Goal: Task Accomplishment & Management: Use online tool/utility

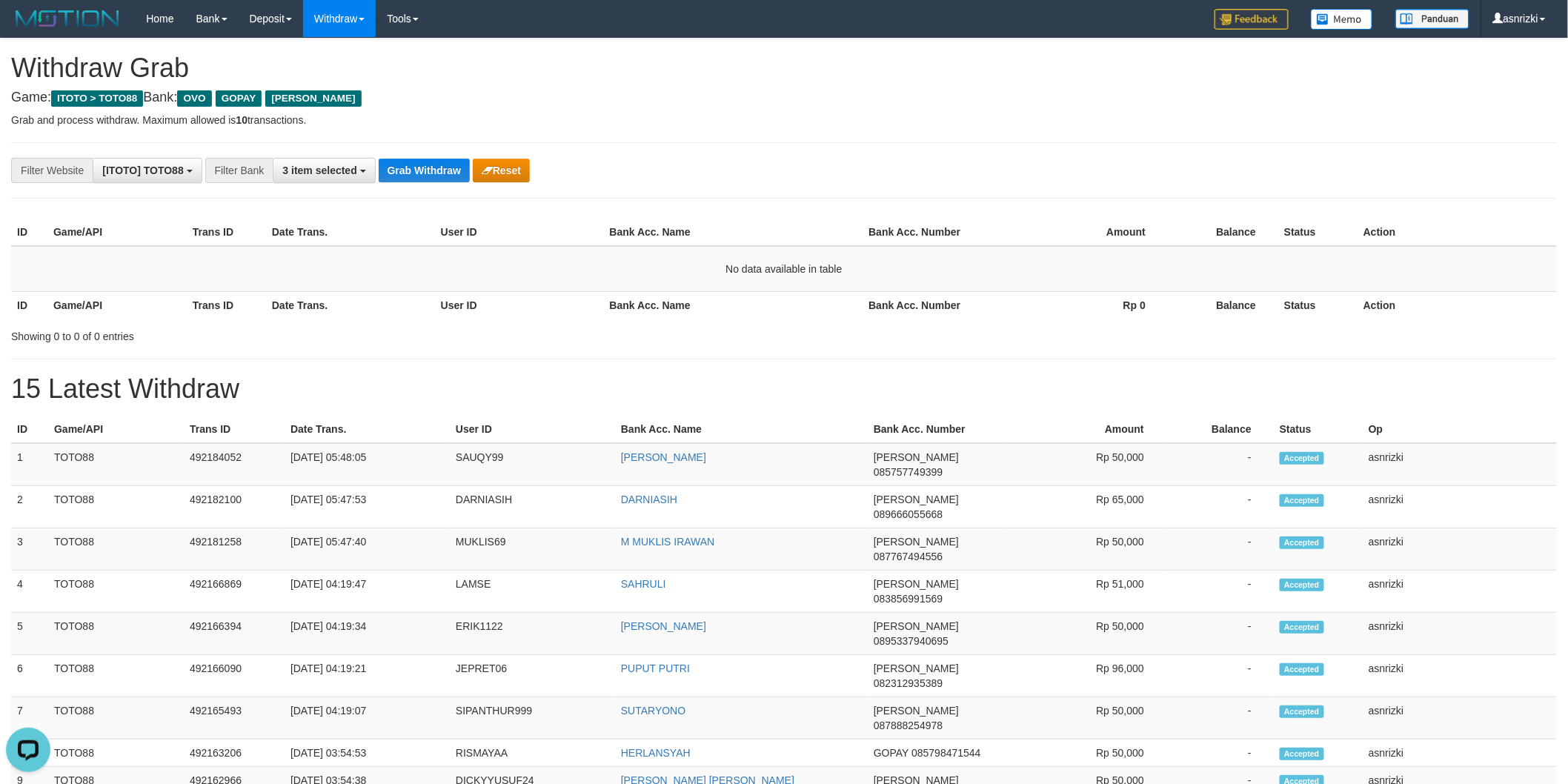
click at [396, 332] on div "Showing 0 to 0 of 0 entries" at bounding box center [327, 333] width 631 height 21
click at [581, 343] on div "**********" at bounding box center [784, 772] width 1568 height 1469
click at [474, 461] on td "SAUQY99" at bounding box center [533, 464] width 166 height 43
copy td "SAUQY99"
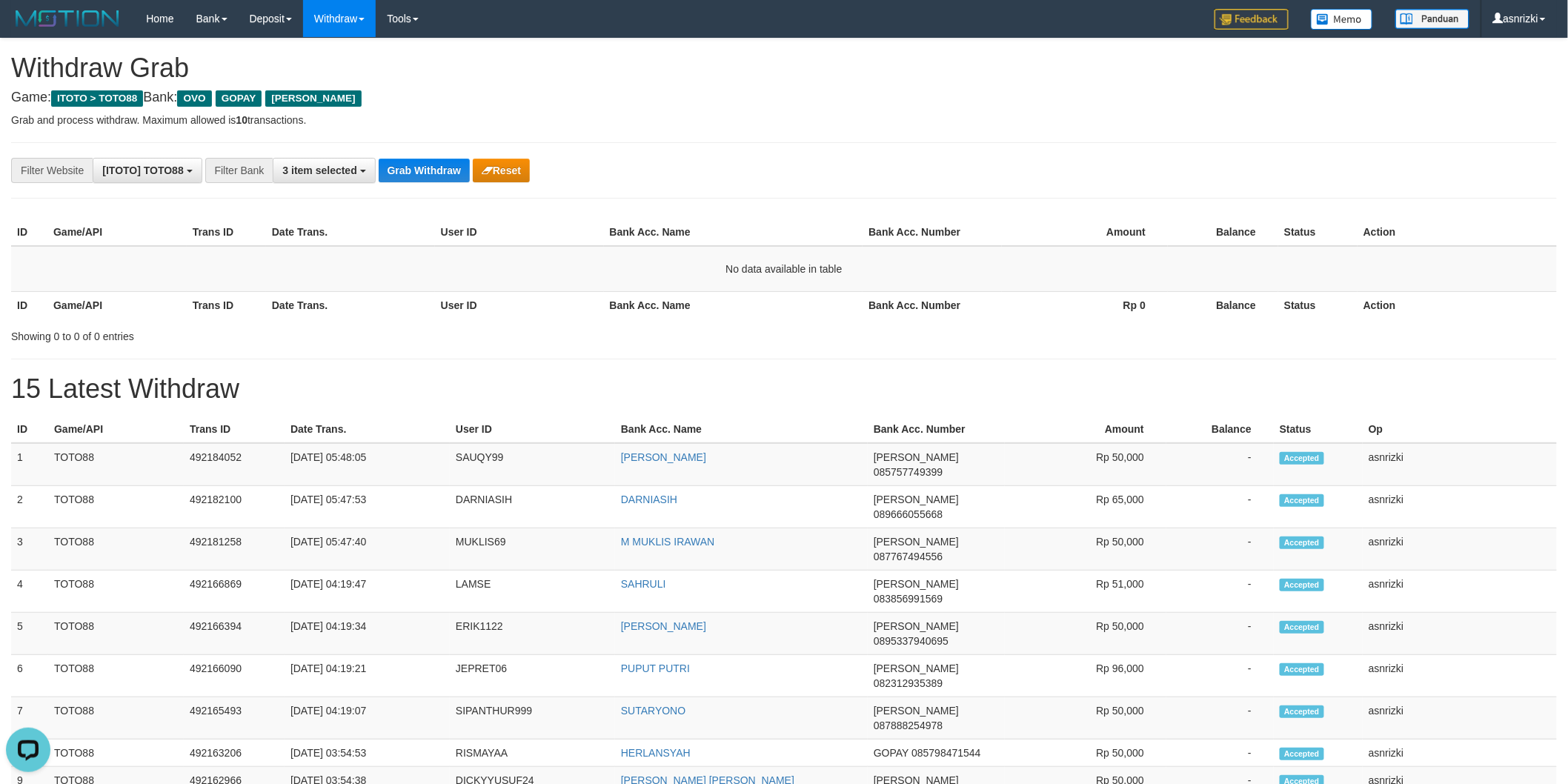
click at [583, 353] on div "**********" at bounding box center [784, 772] width 1568 height 1469
click at [734, 419] on th "Bank Acc. Name" at bounding box center [741, 430] width 252 height 27
click at [539, 354] on div "**********" at bounding box center [784, 772] width 1568 height 1469
click at [739, 374] on h1 "15 Latest Withdraw" at bounding box center [784, 388] width 1546 height 30
click at [746, 410] on div at bounding box center [392, 410] width 784 height 1
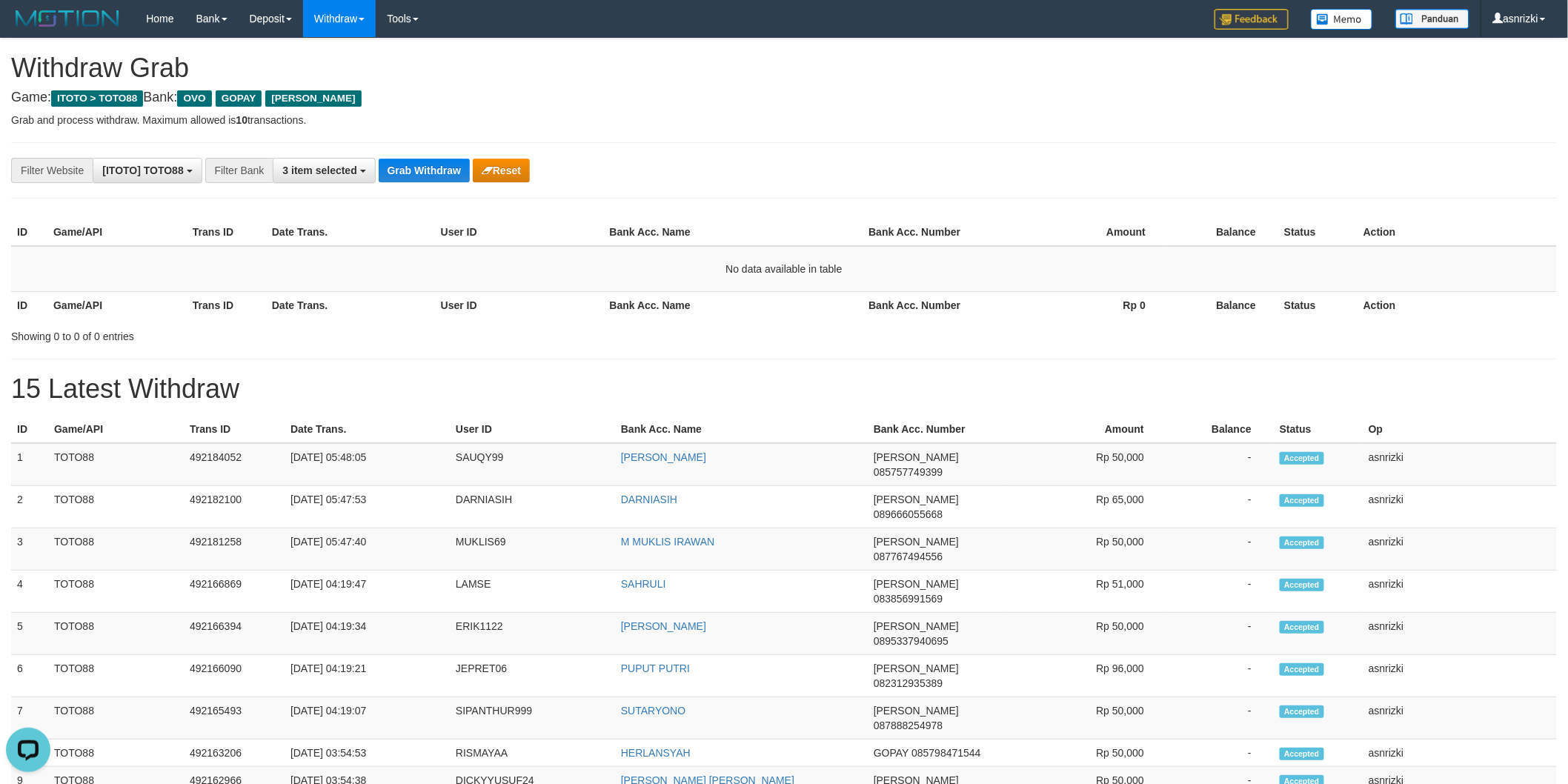
click at [746, 410] on div at bounding box center [392, 410] width 784 height 1
click at [698, 349] on div "**********" at bounding box center [784, 772] width 1568 height 1469
click at [727, 355] on div "**********" at bounding box center [784, 772] width 1568 height 1469
click at [765, 371] on div "**********" at bounding box center [784, 772] width 1568 height 1469
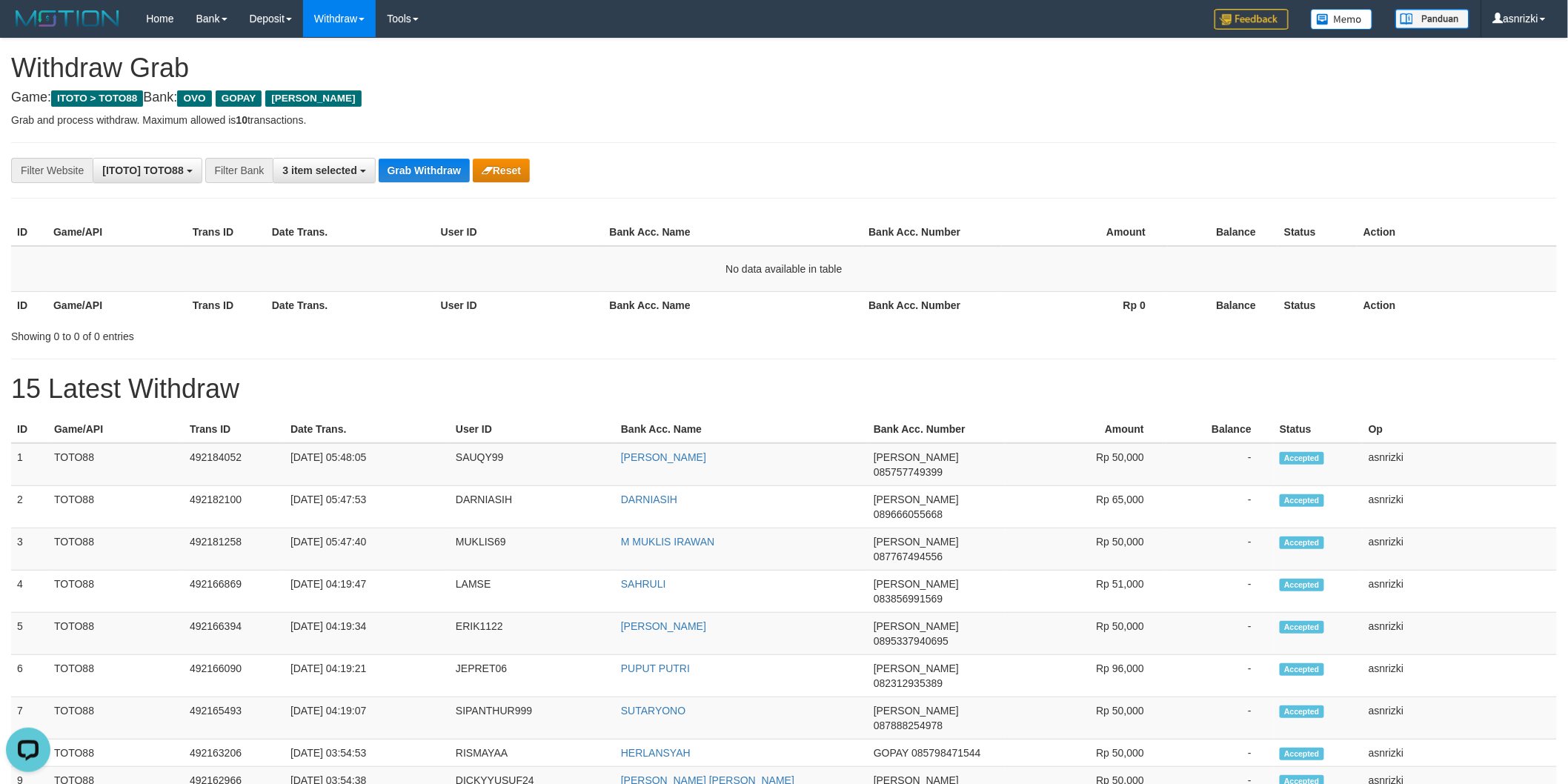
click at [704, 361] on div "**********" at bounding box center [784, 772] width 1568 height 1469
click at [701, 363] on div "**********" at bounding box center [784, 772] width 1568 height 1469
click at [738, 404] on div "**********" at bounding box center [784, 772] width 1568 height 1469
click at [571, 369] on div "**********" at bounding box center [784, 772] width 1568 height 1469
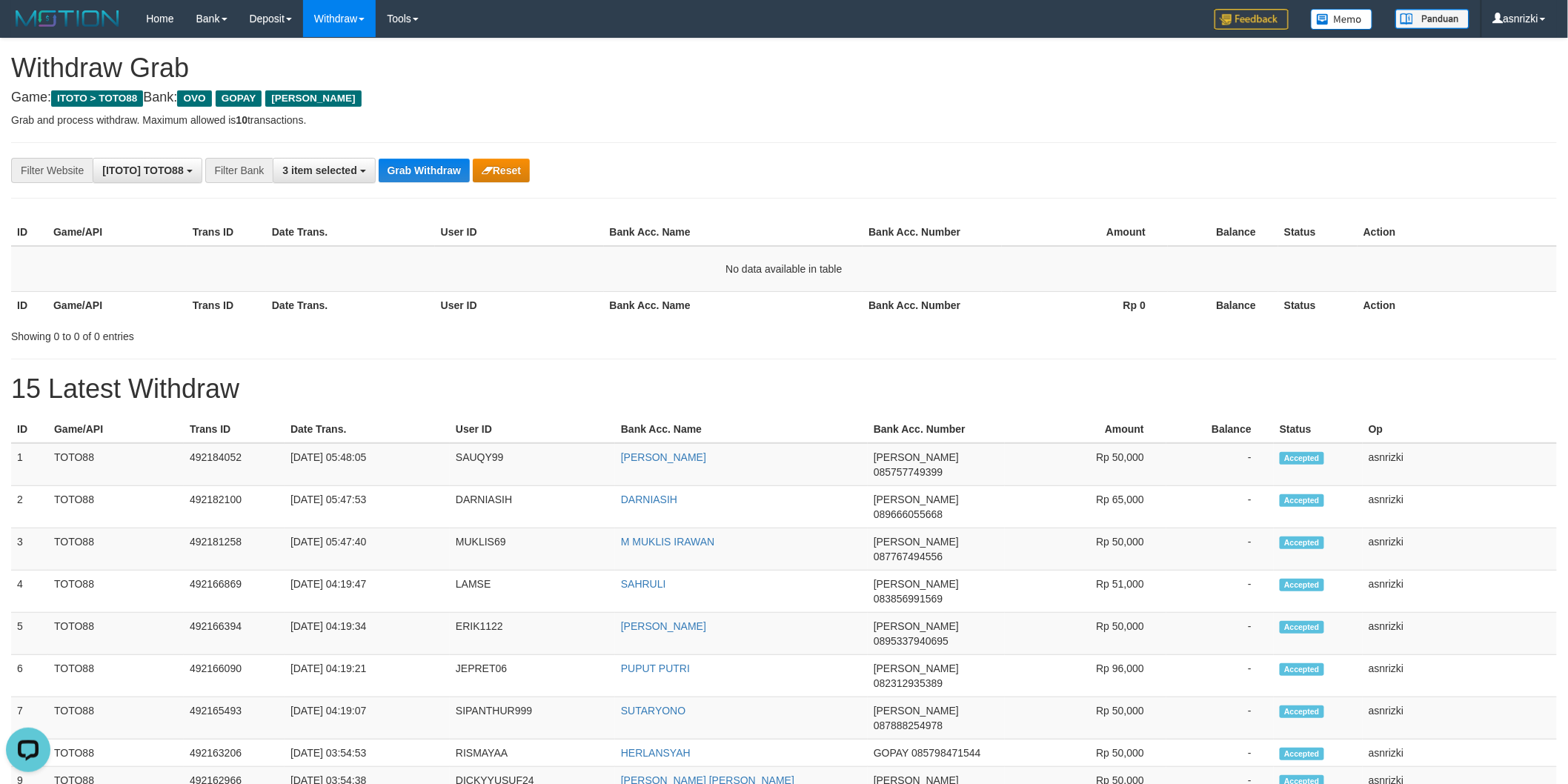
click at [566, 375] on h1 "15 Latest Withdraw" at bounding box center [784, 388] width 1546 height 30
click at [405, 167] on button "Grab Withdraw" at bounding box center [424, 170] width 91 height 24
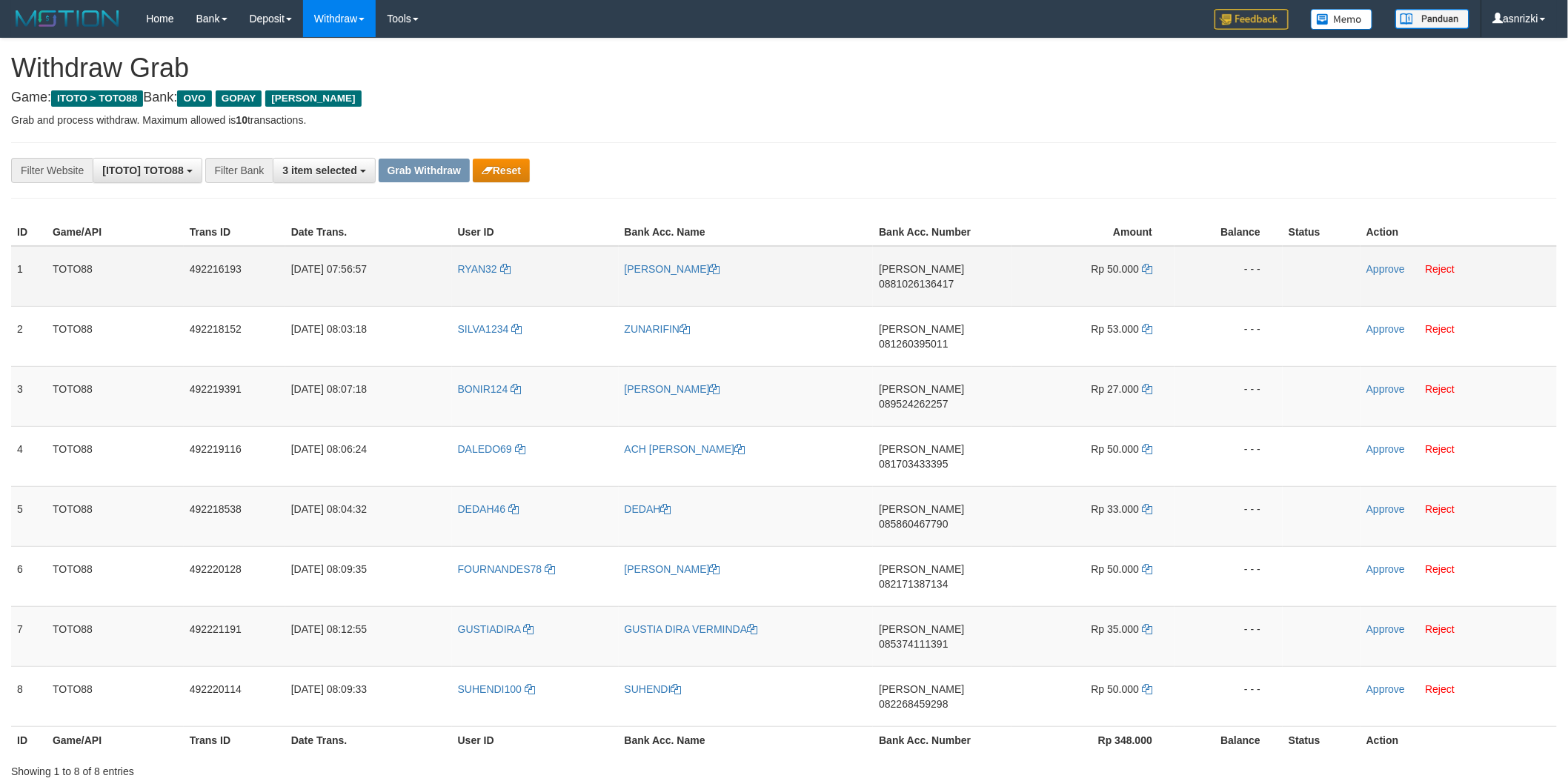
click at [952, 280] on td "DANA 0881026136417" at bounding box center [942, 275] width 139 height 61
copy span "0881026136417"
click at [1148, 264] on icon at bounding box center [1146, 269] width 11 height 11
copy span "0881026136417"
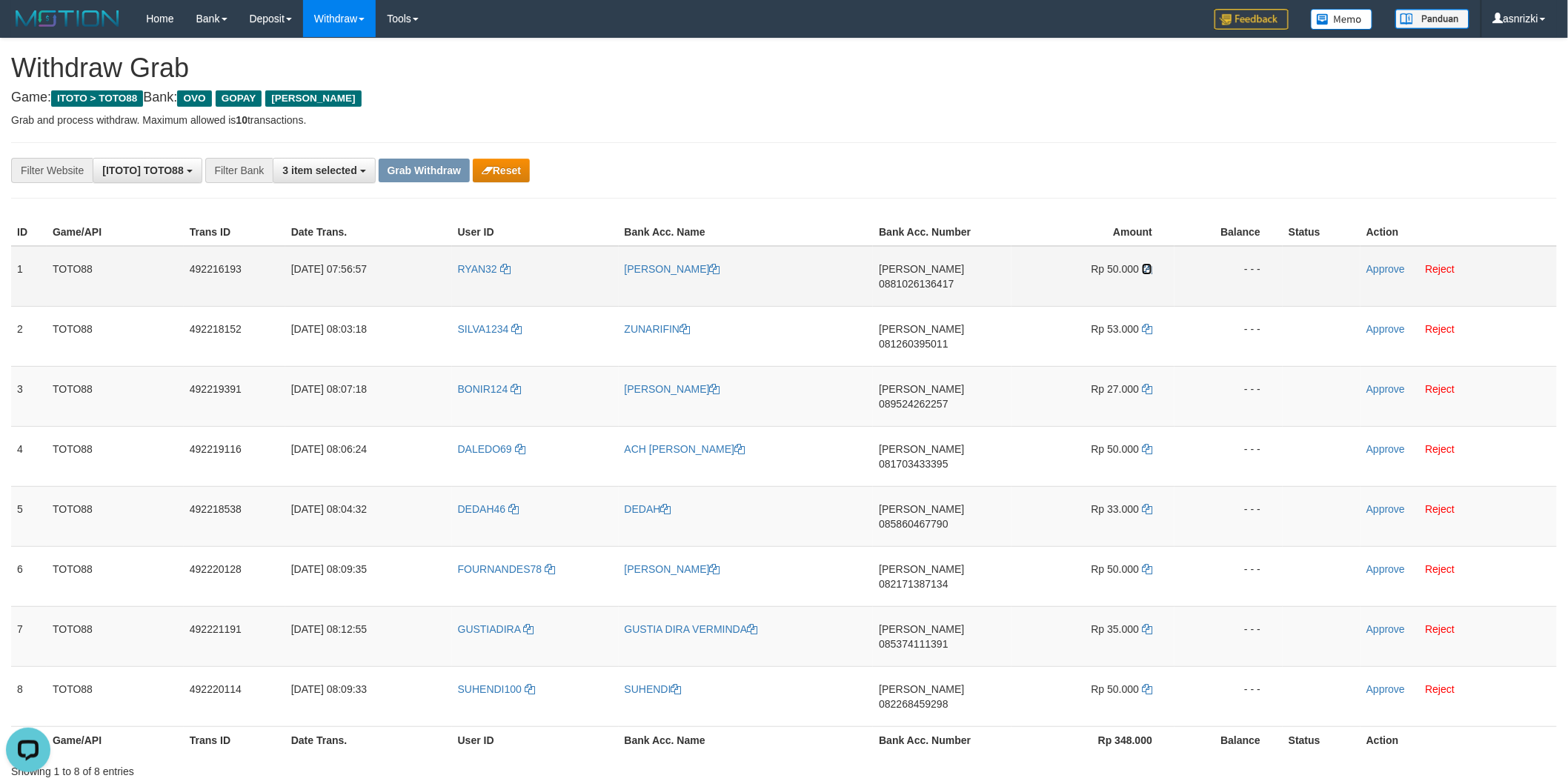
click at [1148, 264] on icon at bounding box center [1146, 269] width 11 height 11
click at [1374, 268] on link "Approve" at bounding box center [1385, 269] width 39 height 12
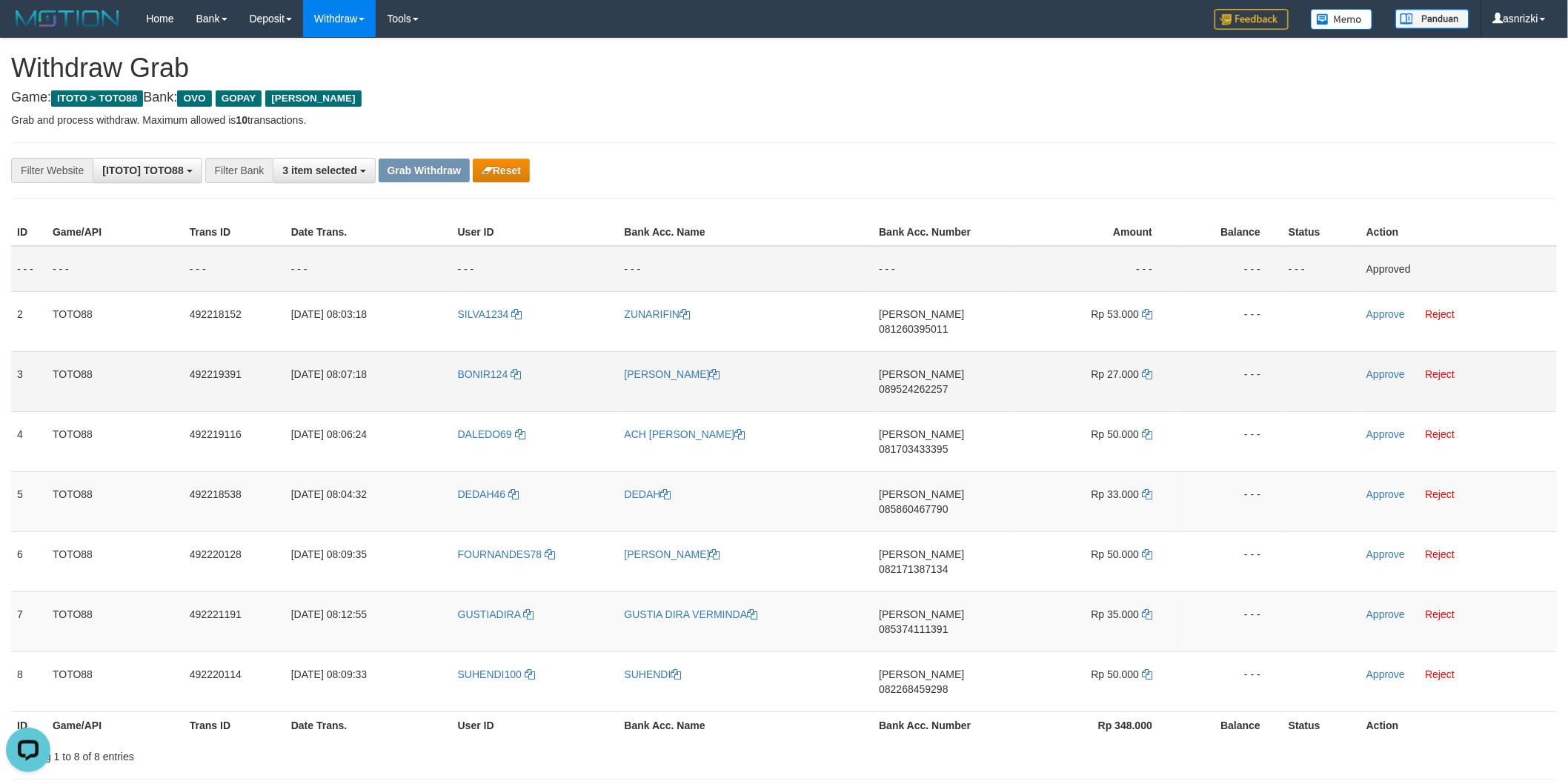
click at [953, 352] on td "DANA 089524262257" at bounding box center [942, 381] width 139 height 60
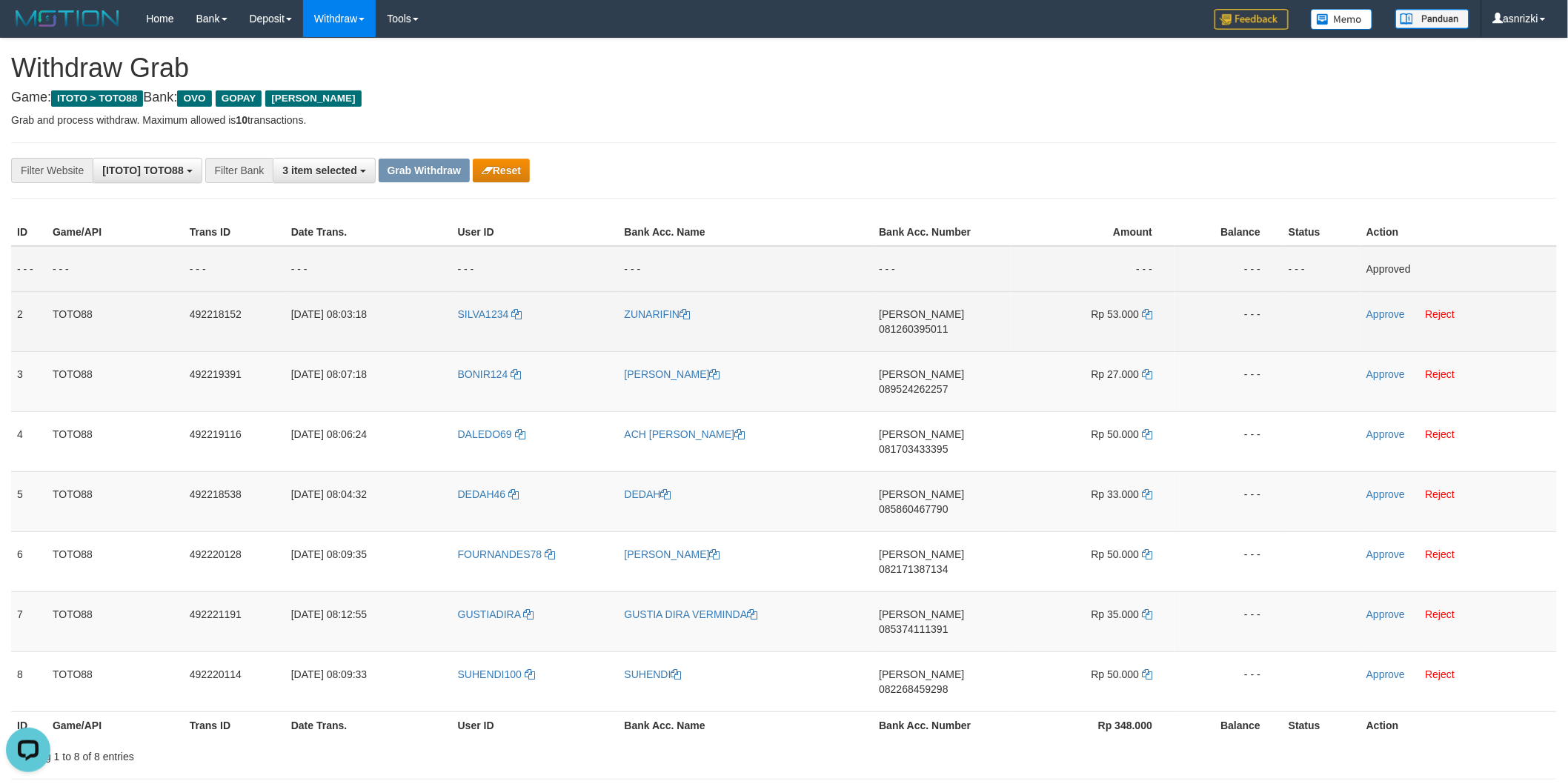
click at [951, 328] on td "DANA 081260395011" at bounding box center [942, 321] width 139 height 60
copy span "081260395011"
click at [1149, 312] on icon at bounding box center [1146, 314] width 11 height 11
copy span "081260395011"
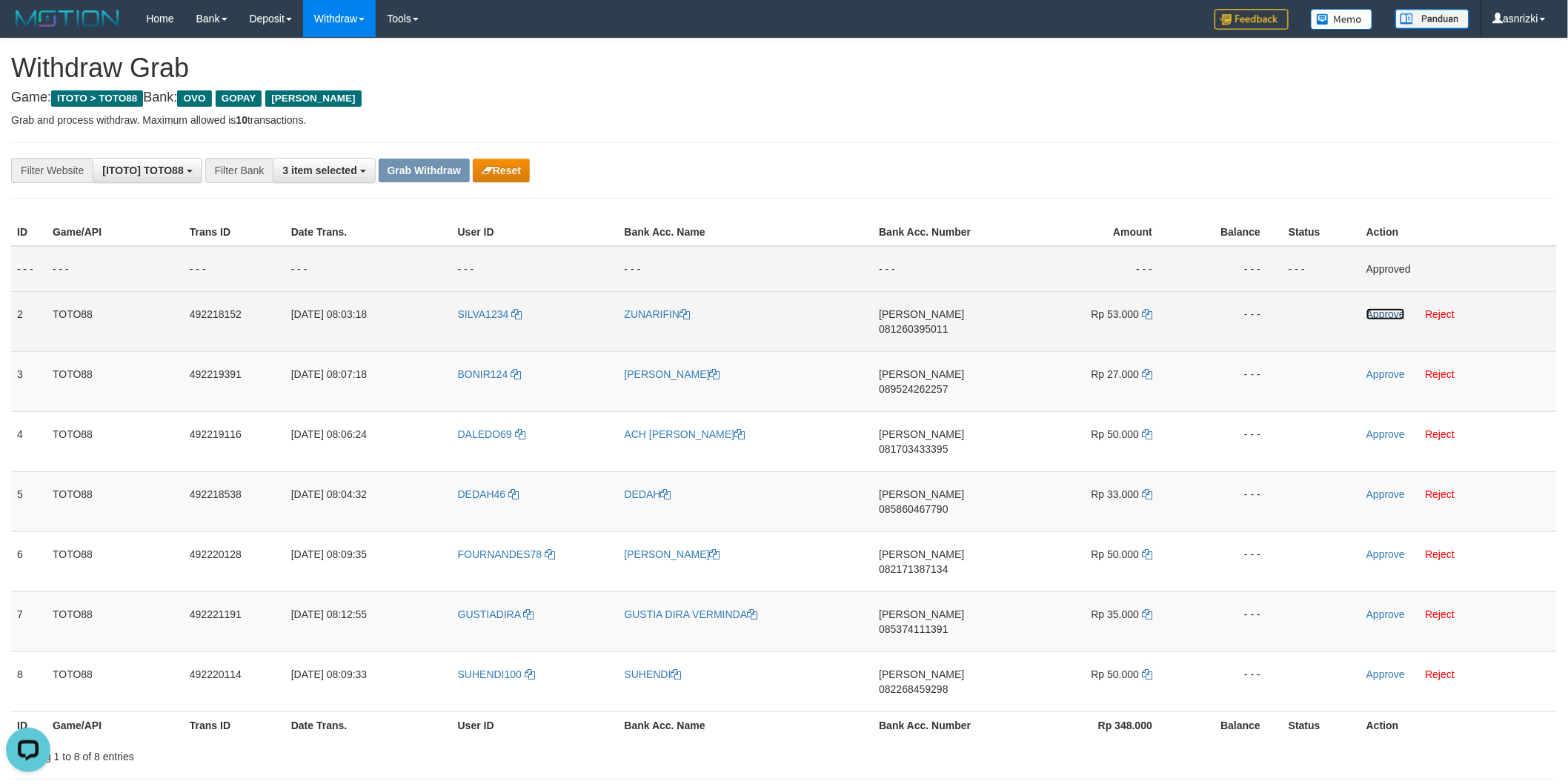
click at [1375, 312] on link "Approve" at bounding box center [1385, 314] width 39 height 12
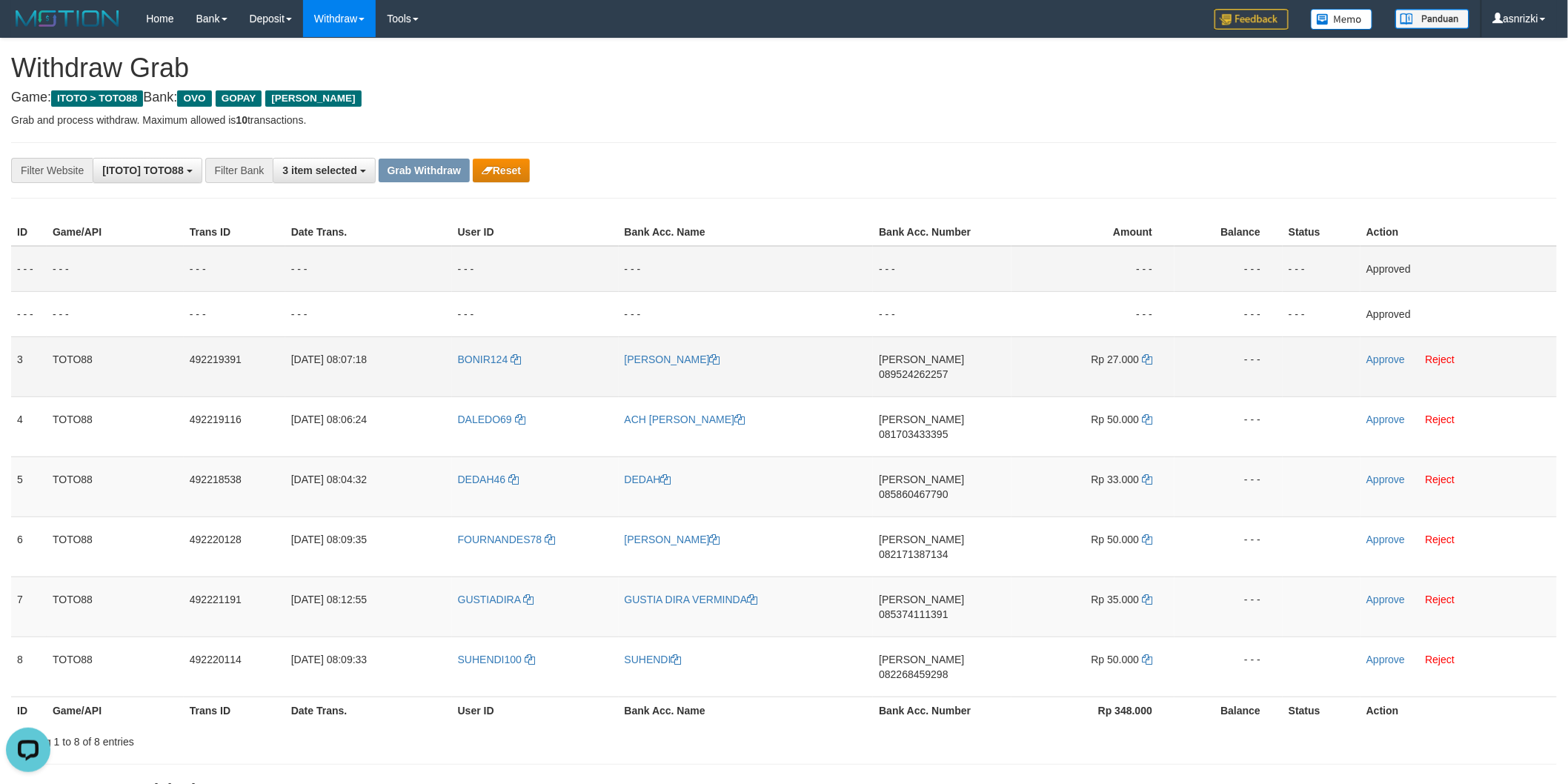
click at [960, 369] on td "DANA 089524262257" at bounding box center [942, 366] width 139 height 60
copy span "089524262257"
click at [1151, 356] on icon at bounding box center [1146, 359] width 11 height 11
copy span "089524262257"
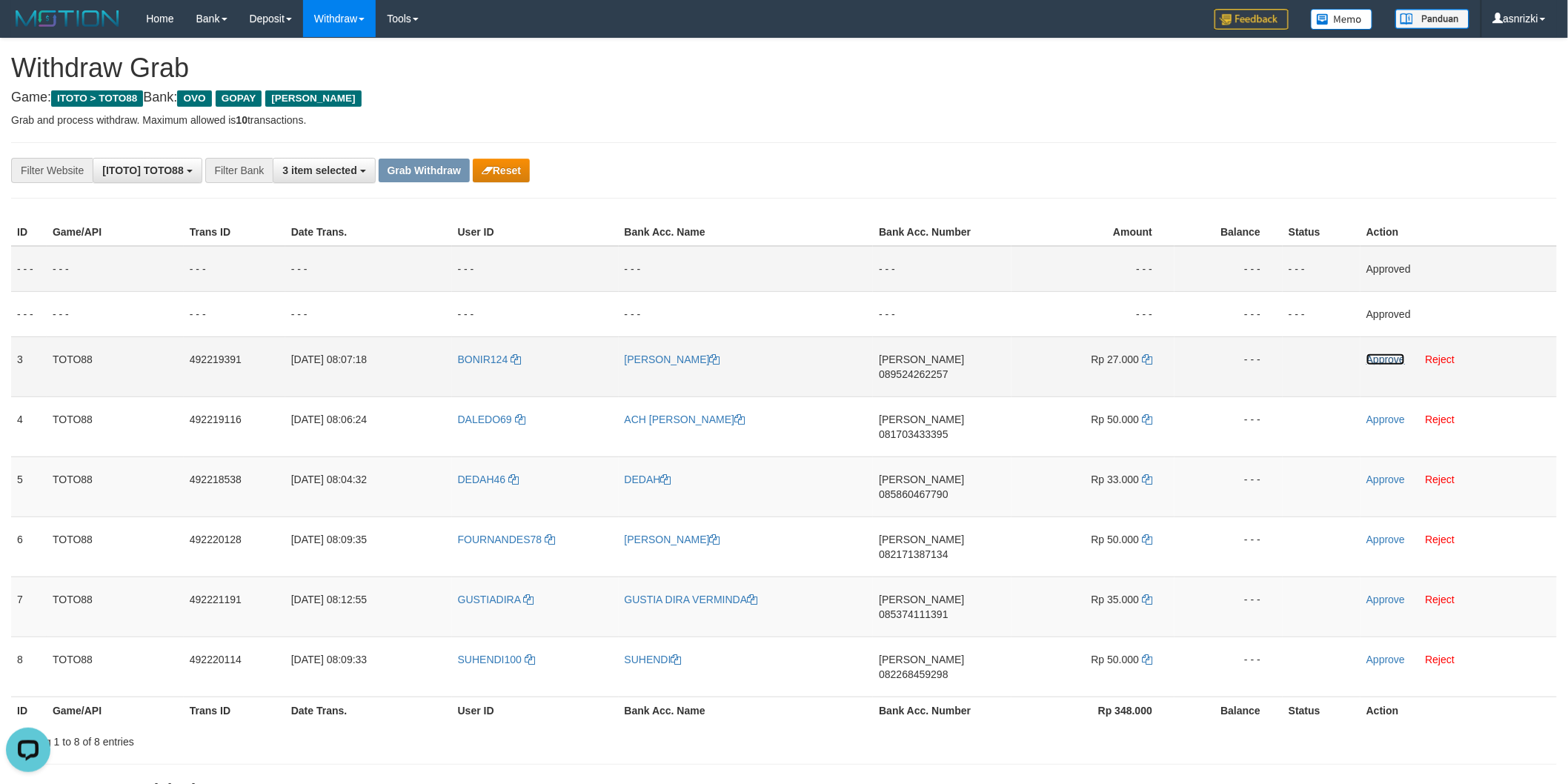
click at [1378, 357] on link "Approve" at bounding box center [1385, 359] width 39 height 12
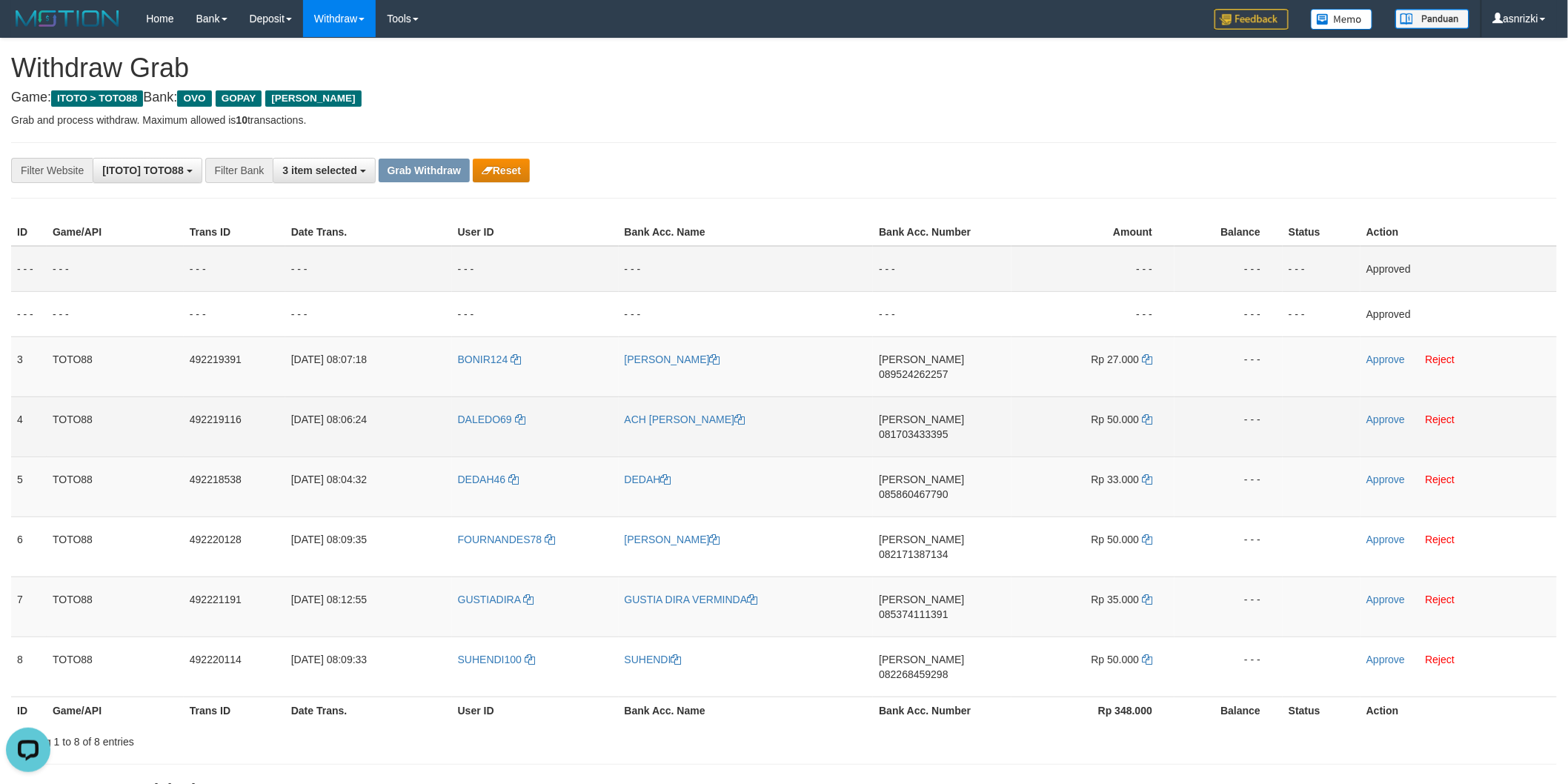
click at [947, 429] on span "081703433395" at bounding box center [913, 434] width 69 height 12
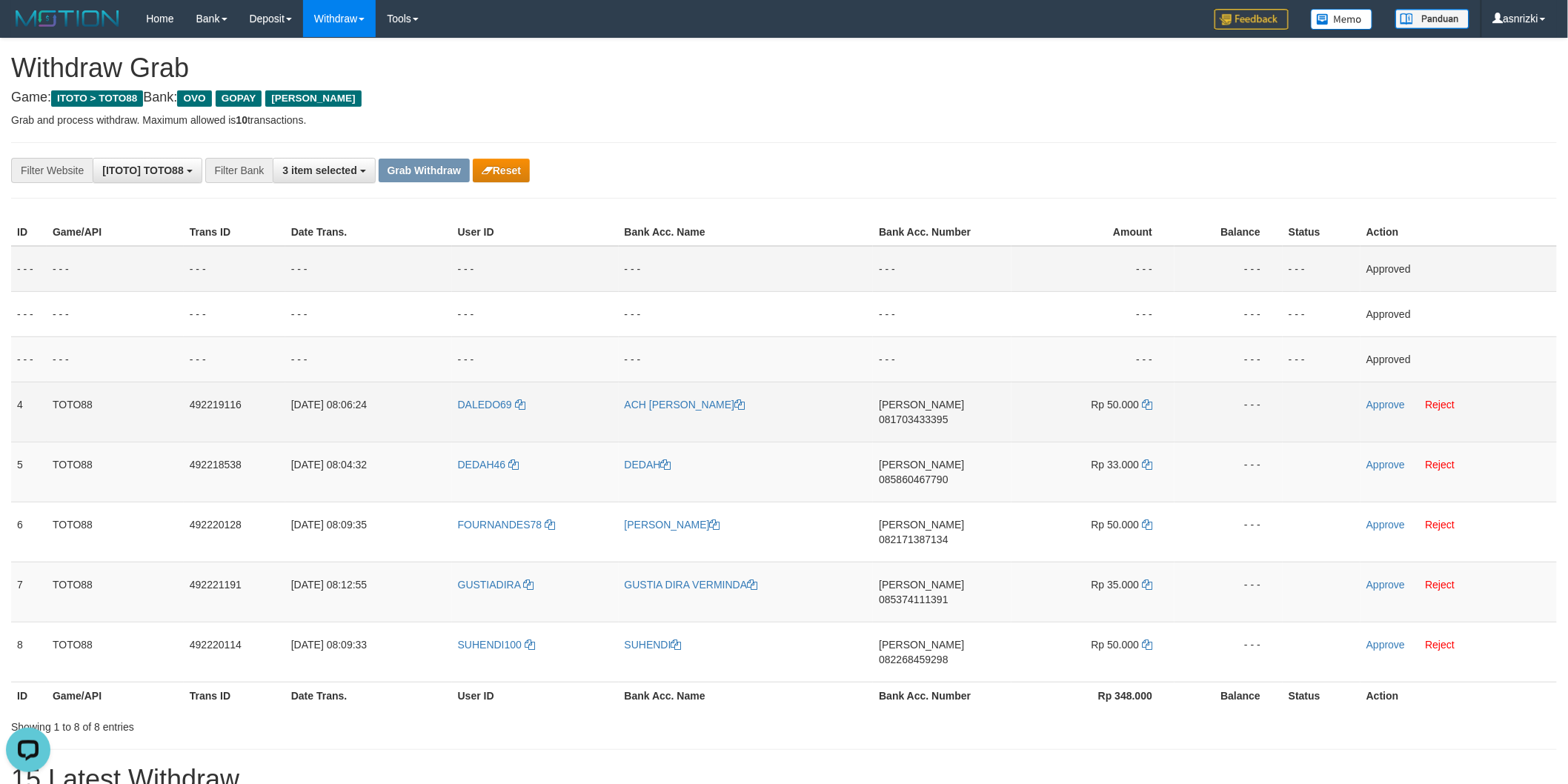
click at [947, 413] on span "081703433395" at bounding box center [913, 419] width 69 height 12
click at [949, 410] on td "DANA 081703433395" at bounding box center [942, 411] width 139 height 60
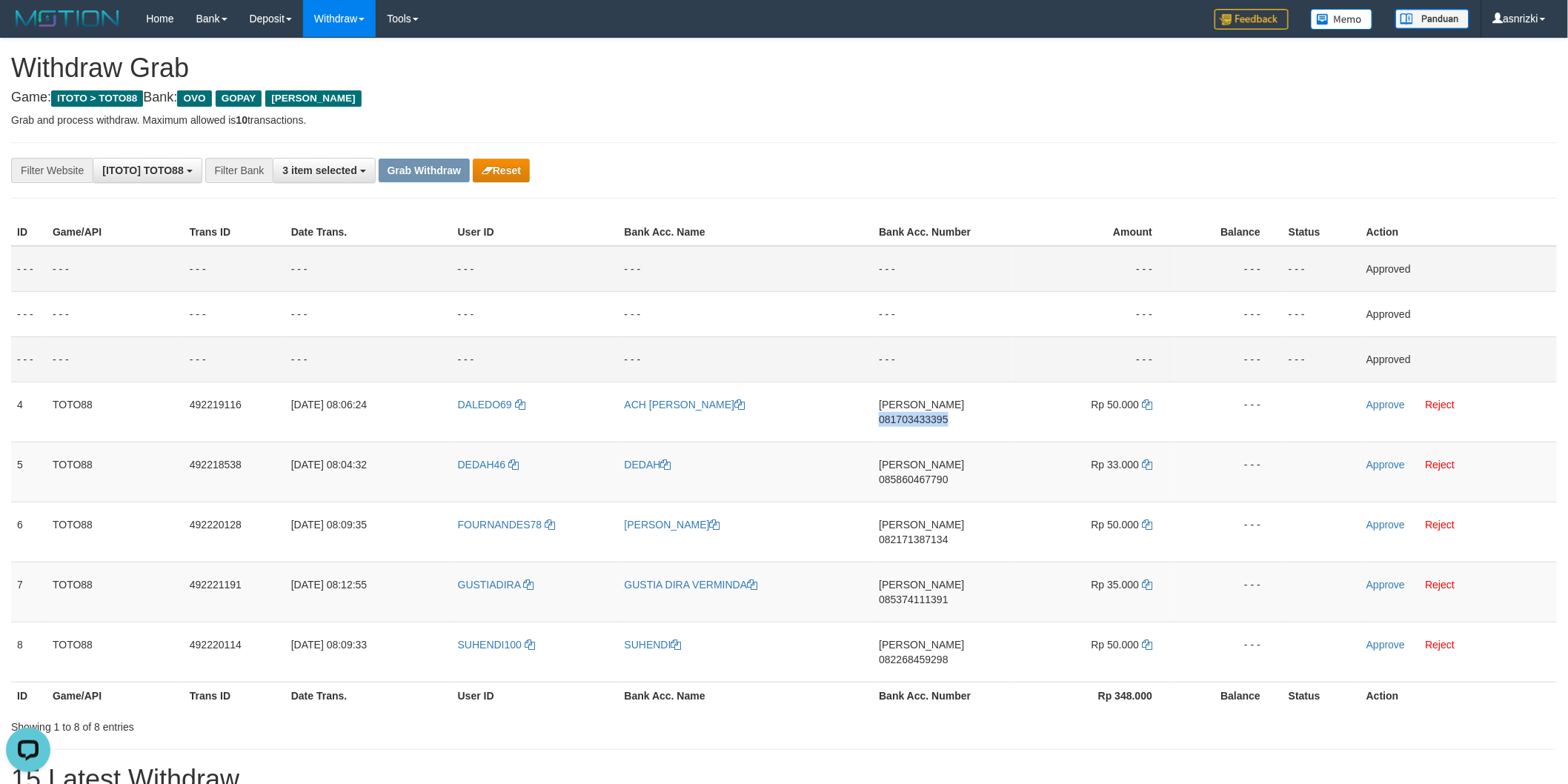
copy span "081703433395"
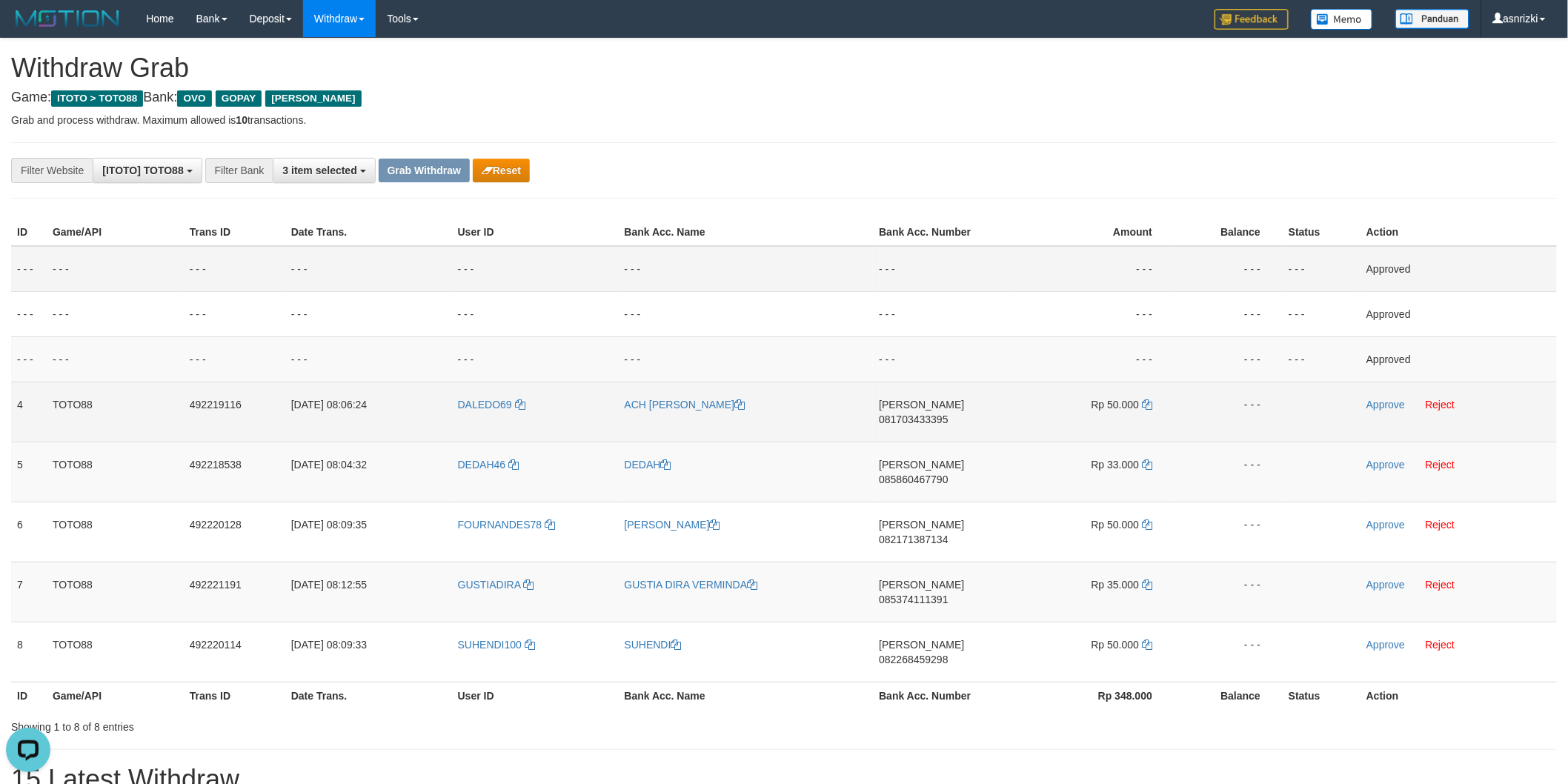
click at [1141, 397] on td "Rp 50.000" at bounding box center [1092, 411] width 163 height 60
click at [1144, 397] on td "Rp 50.000" at bounding box center [1092, 411] width 163 height 60
click at [1148, 400] on icon at bounding box center [1146, 405] width 11 height 11
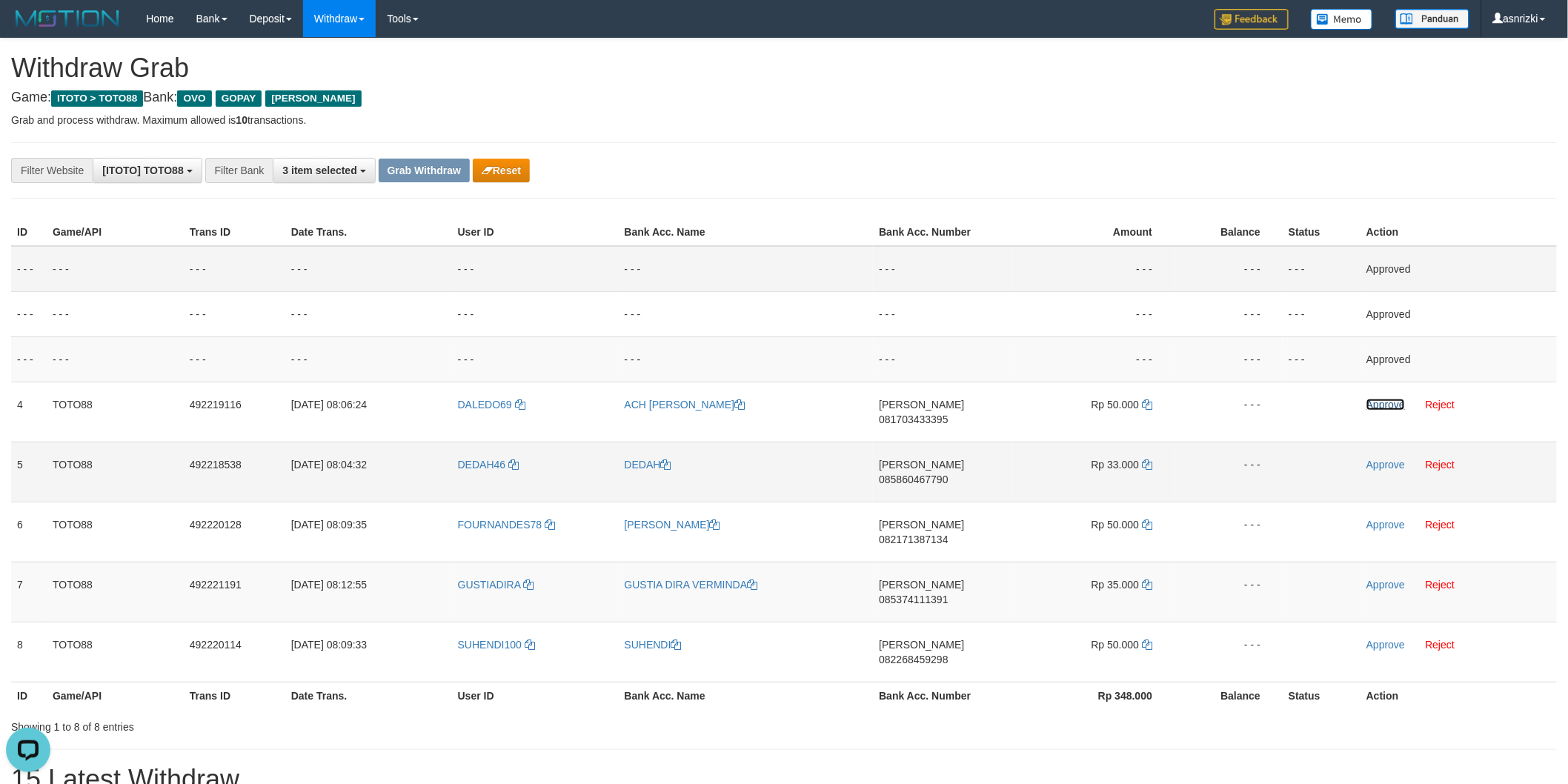
drag, startPoint x: 1380, startPoint y: 401, endPoint x: 1048, endPoint y: 446, distance: 335.0
click at [1380, 401] on link "Approve" at bounding box center [1385, 405] width 39 height 12
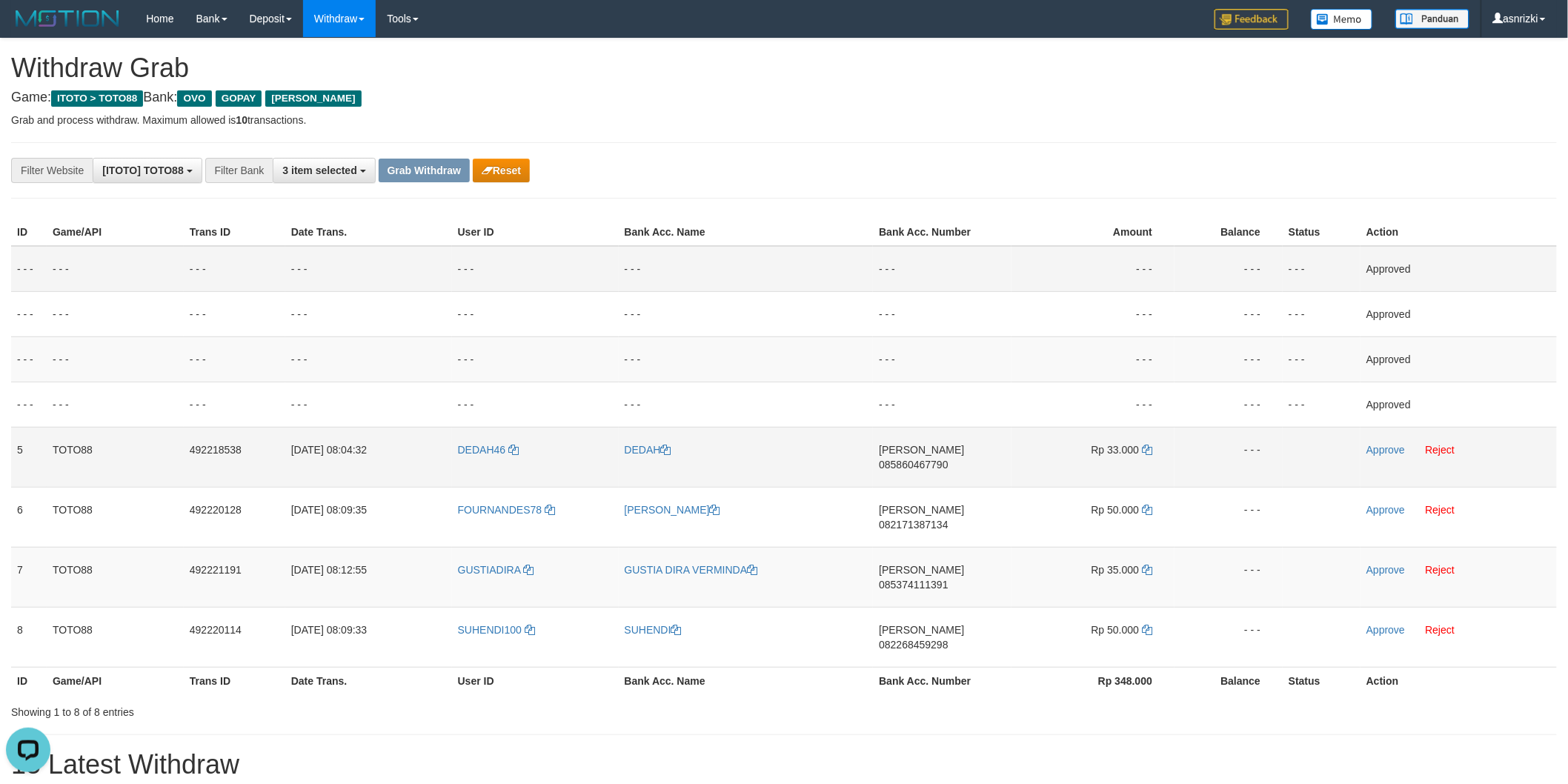
click at [952, 459] on td "DANA 085860467790" at bounding box center [942, 457] width 139 height 60
copy span "085860467790"
click at [1147, 441] on td "Rp 33.000" at bounding box center [1092, 457] width 163 height 60
click at [1149, 445] on icon at bounding box center [1146, 450] width 11 height 11
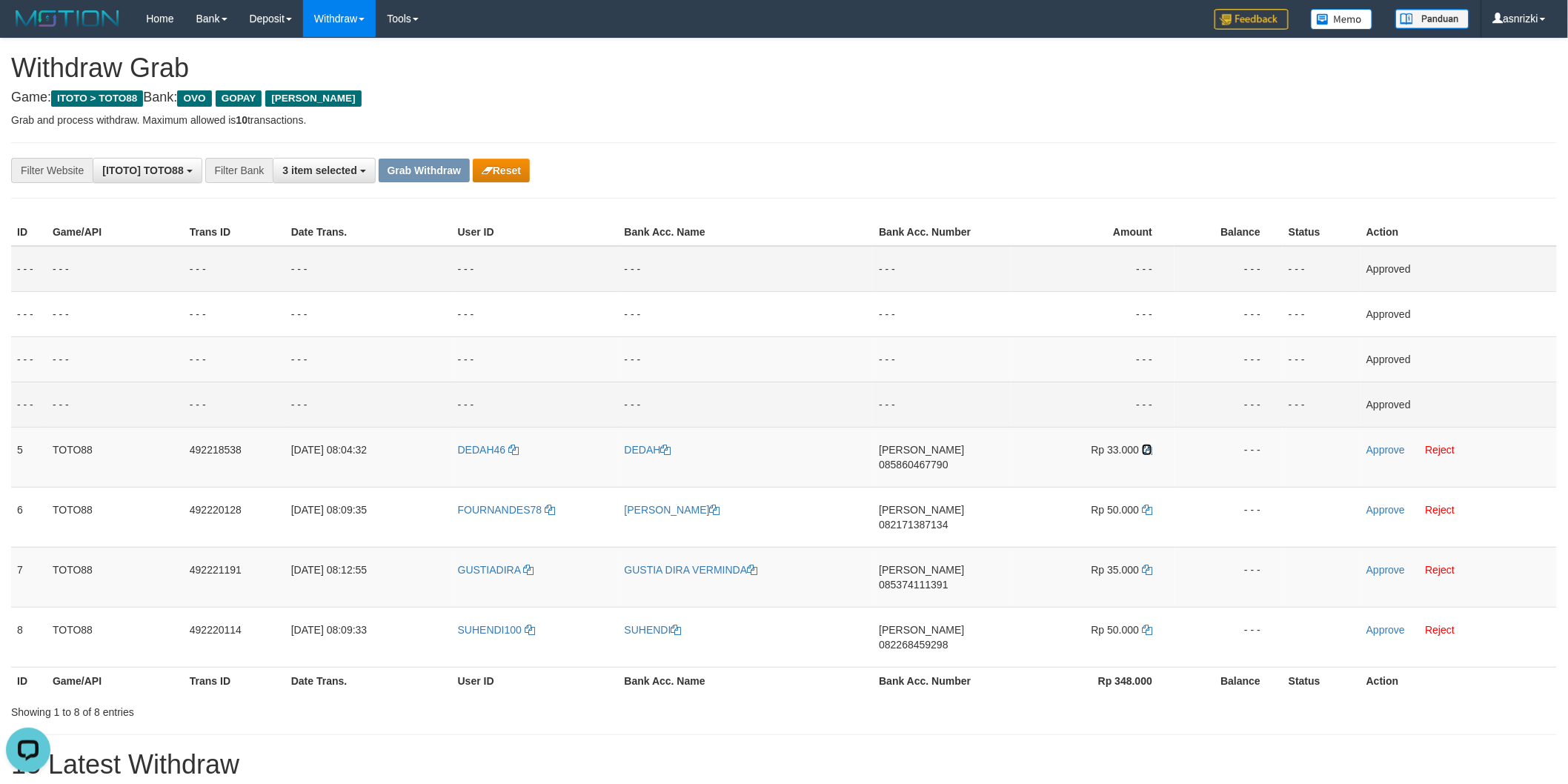
drag, startPoint x: 1148, startPoint y: 445, endPoint x: 916, endPoint y: 390, distance: 238.4
click at [1144, 445] on icon at bounding box center [1146, 450] width 11 height 11
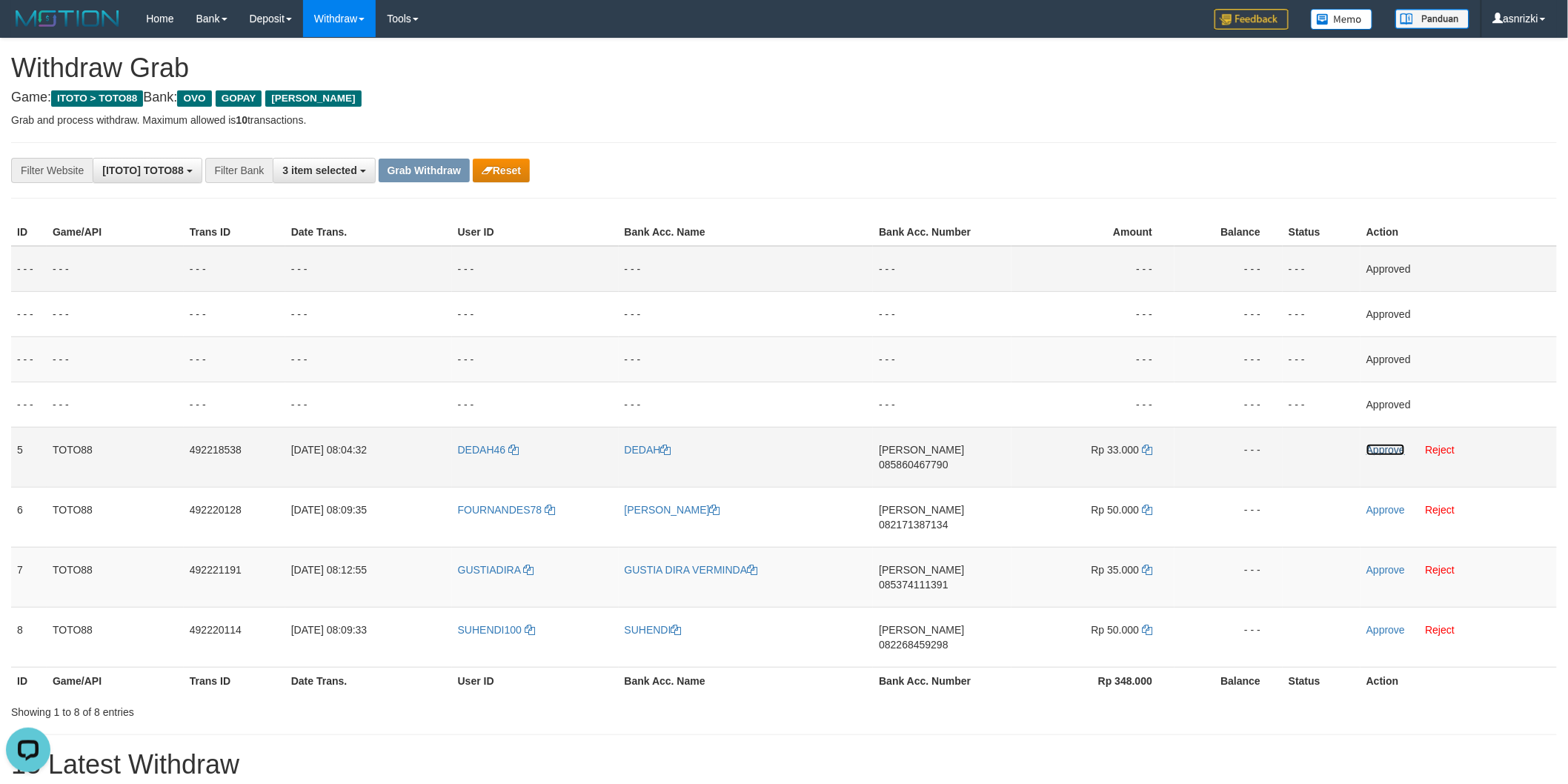
click at [1373, 449] on link "Approve" at bounding box center [1385, 450] width 39 height 12
click at [951, 547] on td "DANA 085374111391" at bounding box center [942, 577] width 139 height 60
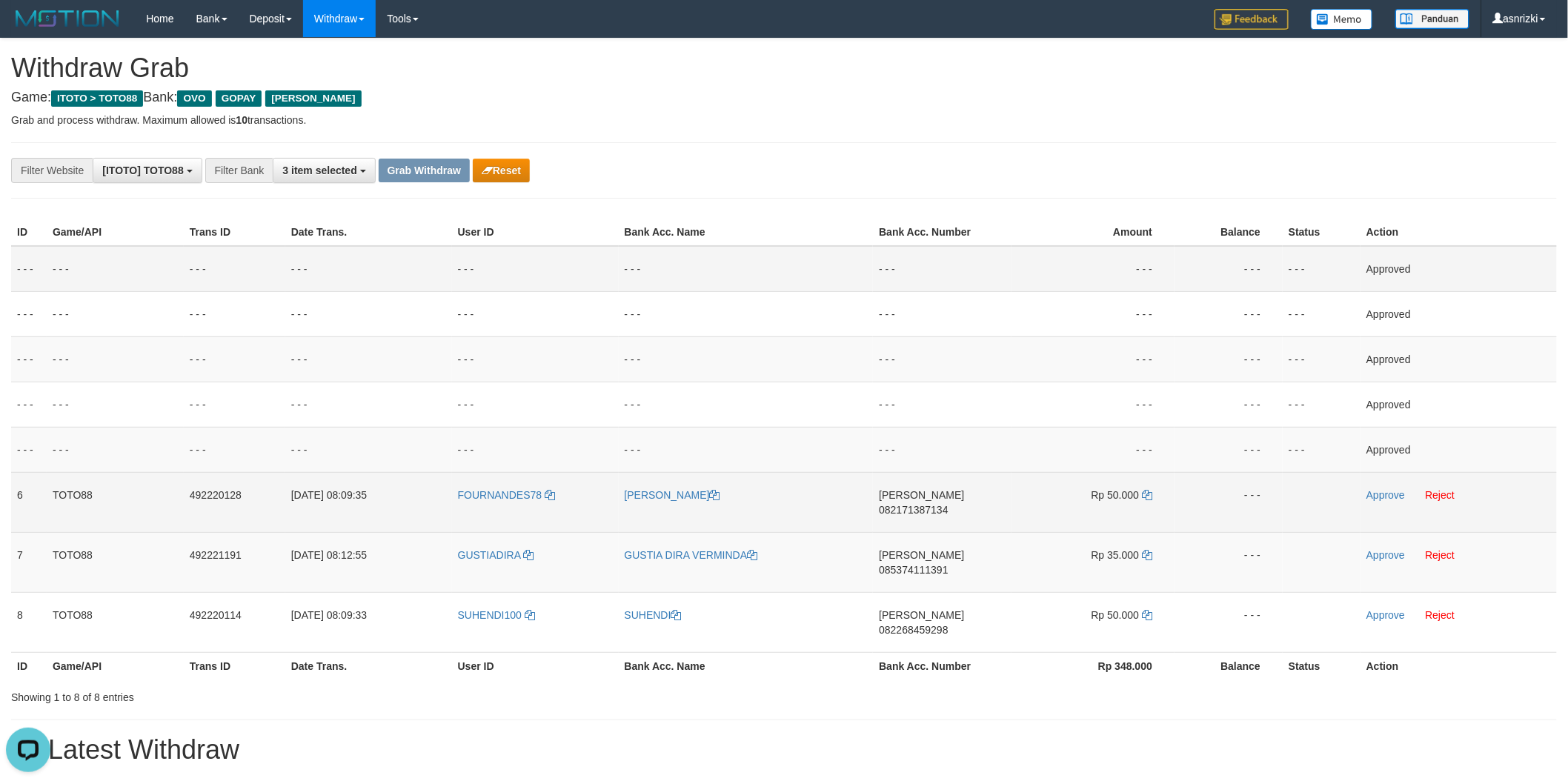
click at [953, 507] on td "DANA 082171387134" at bounding box center [942, 502] width 139 height 60
copy span "082171387134"
click at [1153, 492] on td "Rp 50.000" at bounding box center [1092, 502] width 163 height 60
click at [1147, 490] on icon at bounding box center [1146, 494] width 11 height 11
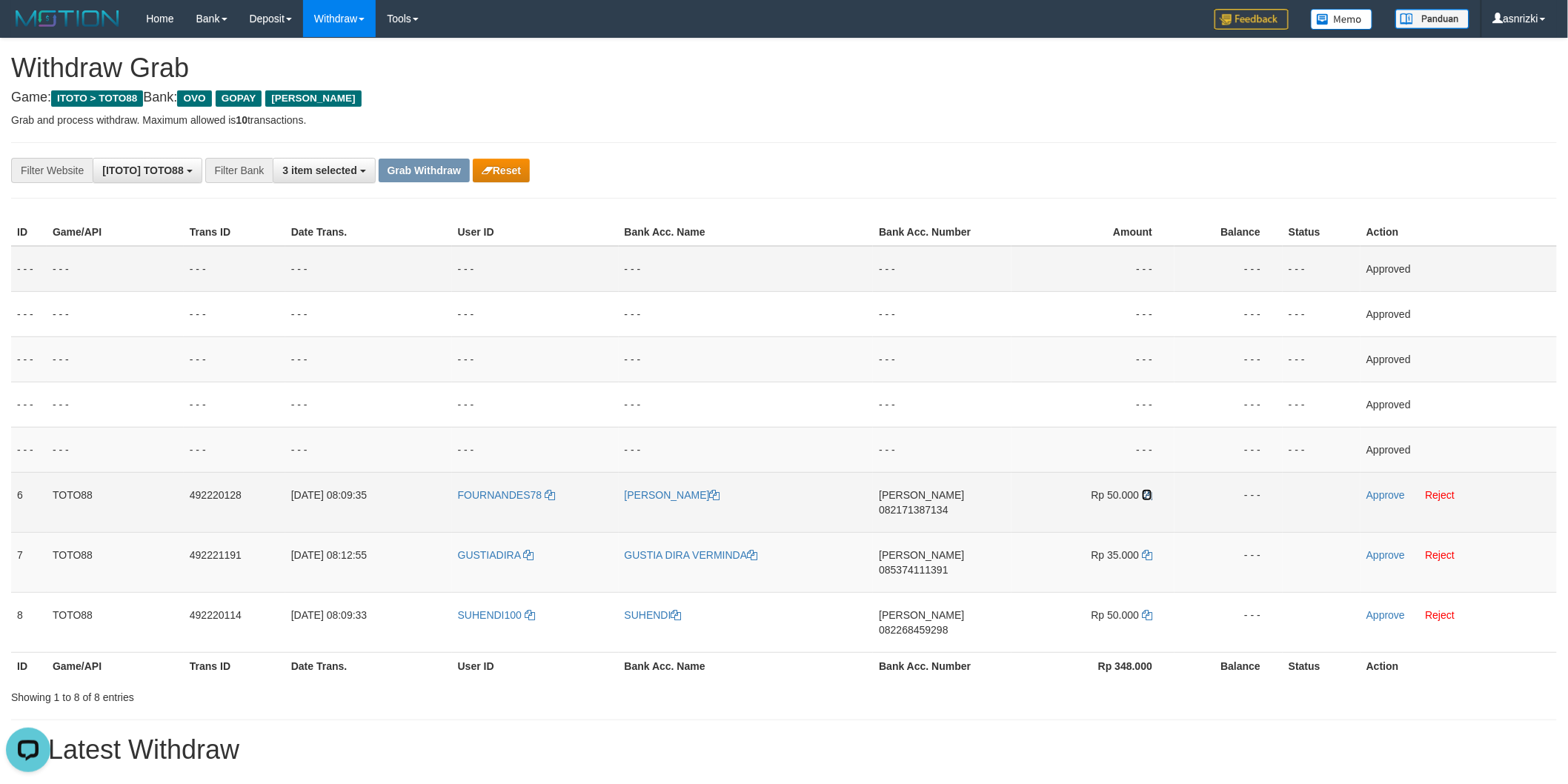
click at [1146, 489] on icon at bounding box center [1146, 494] width 11 height 11
click at [1386, 498] on link "Approve" at bounding box center [1385, 495] width 39 height 12
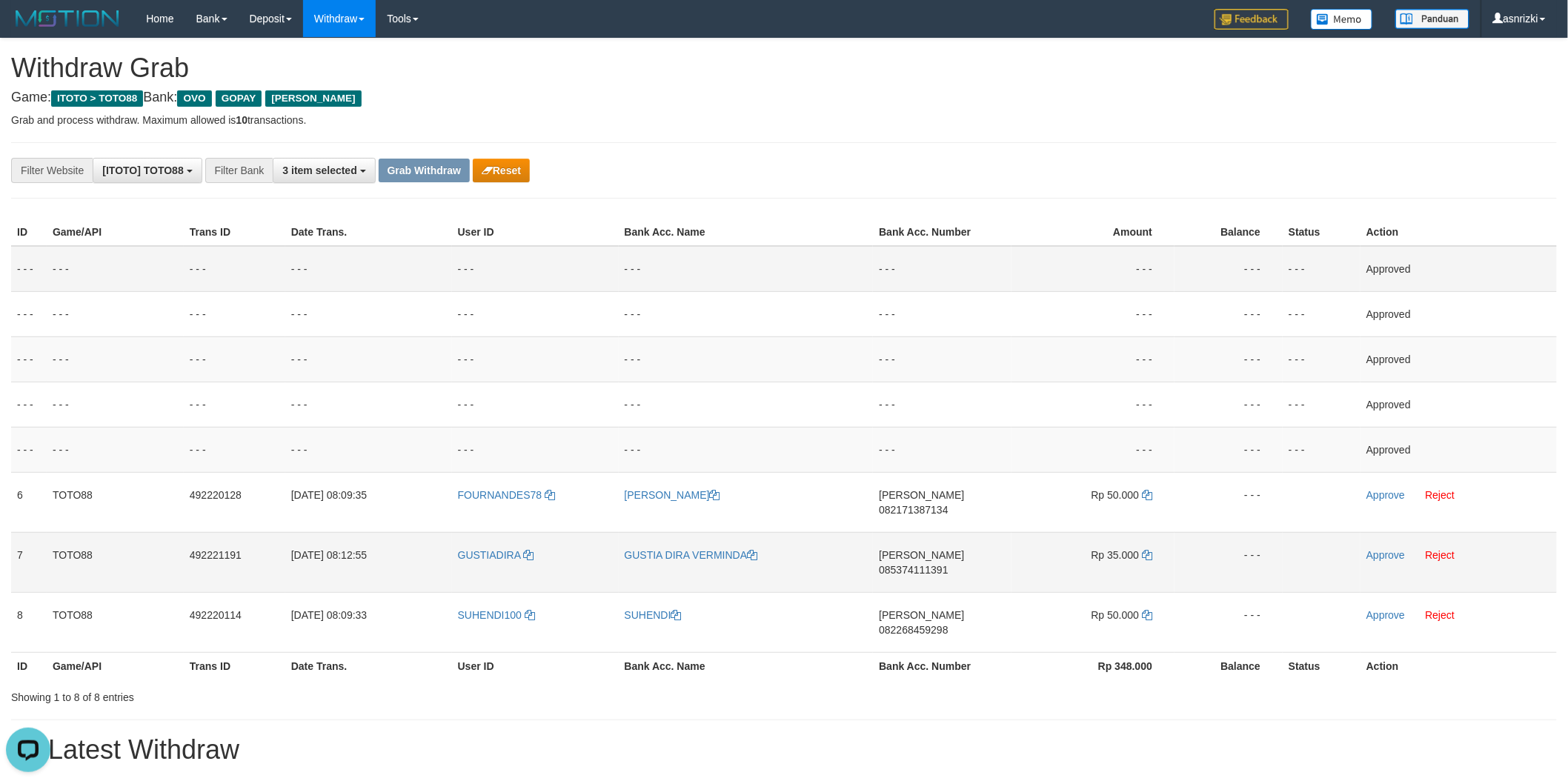
click at [951, 550] on td "DANA 085374111391" at bounding box center [942, 562] width 139 height 60
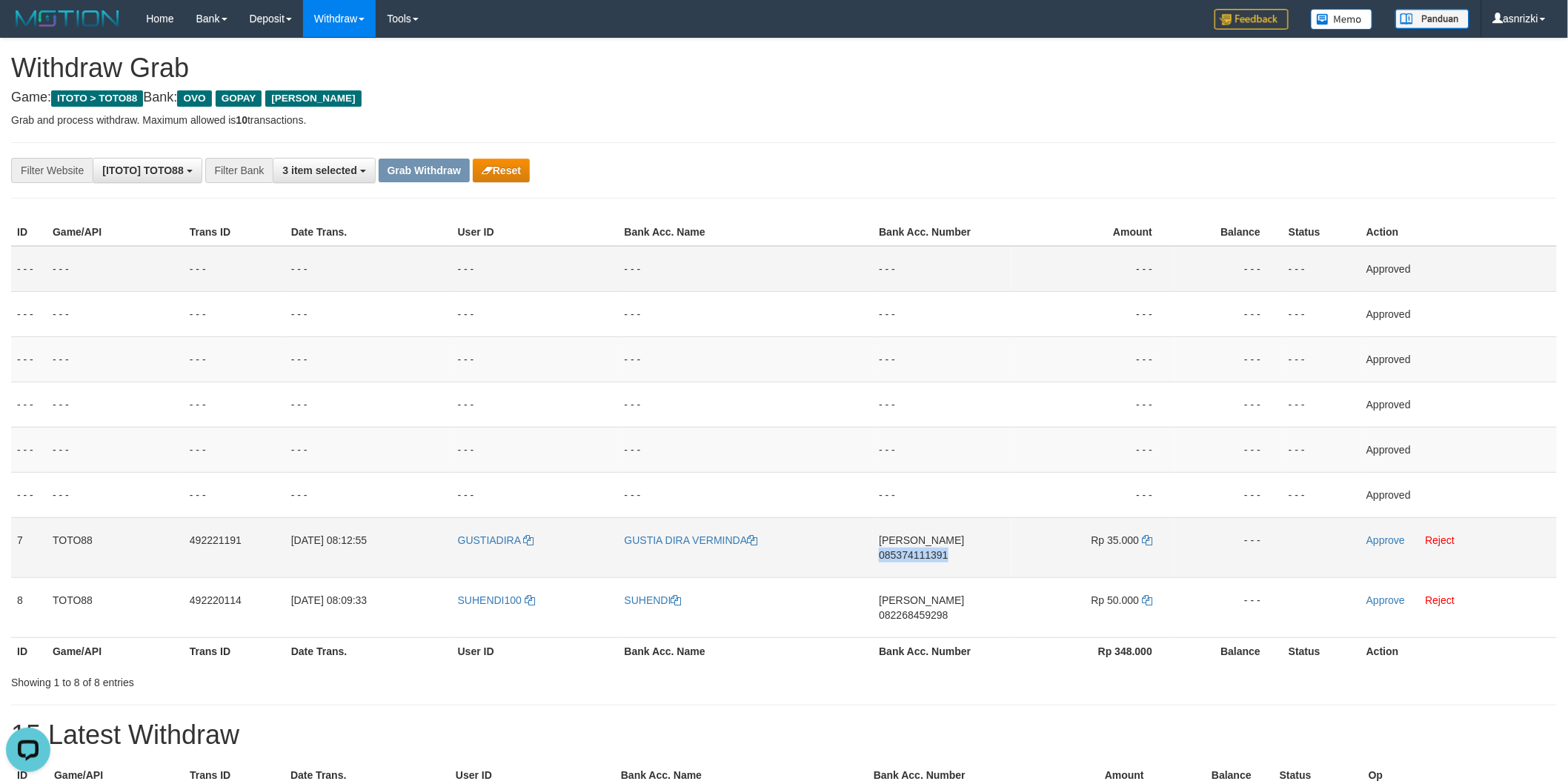
click at [951, 550] on td "DANA 085374111391" at bounding box center [942, 547] width 139 height 60
copy span "085374111391"
click at [1150, 535] on icon at bounding box center [1146, 539] width 11 height 11
click at [1395, 539] on link "Approve" at bounding box center [1385, 540] width 39 height 12
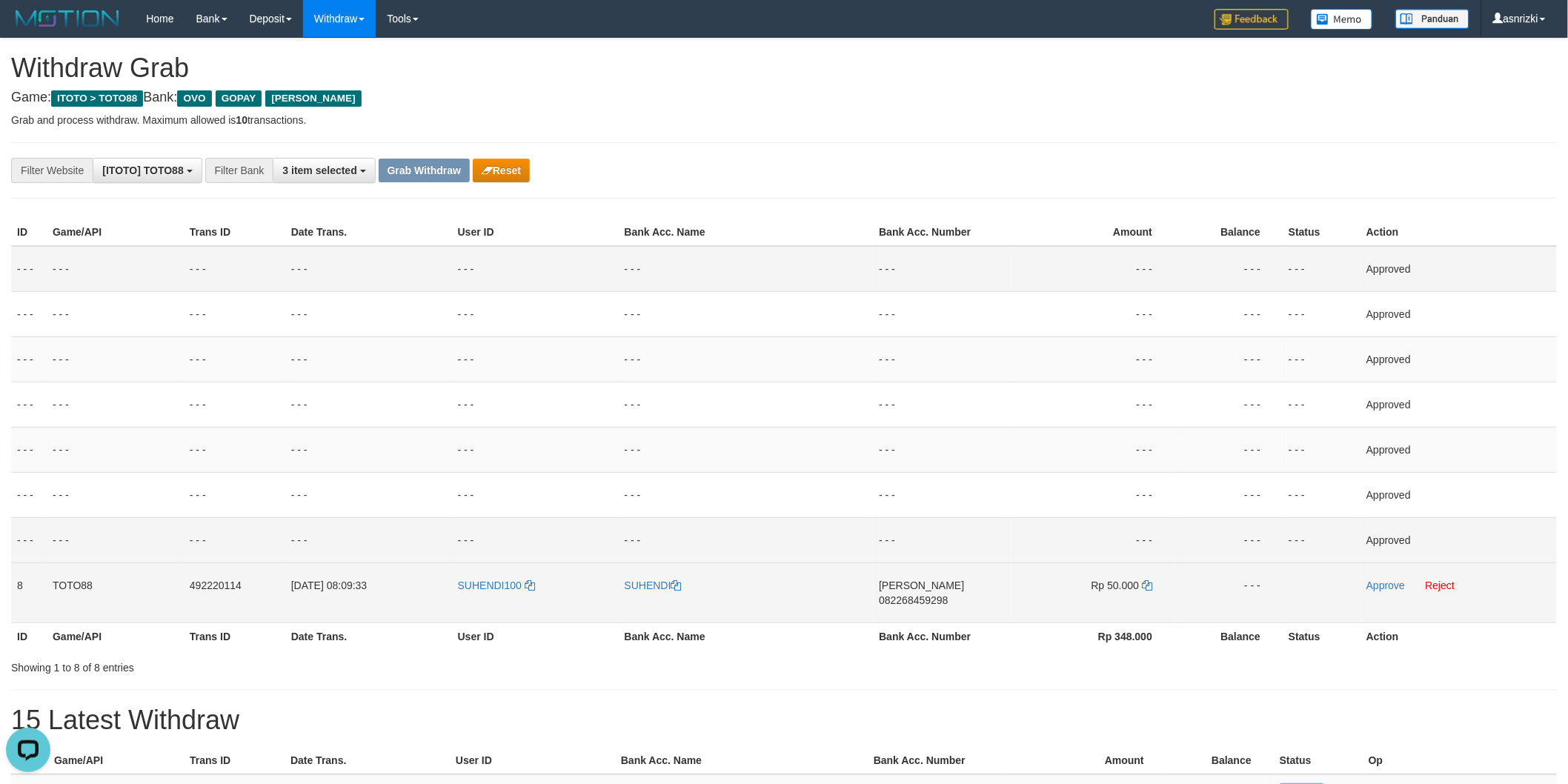
click at [968, 595] on td "DANA 082268459298" at bounding box center [942, 592] width 139 height 60
drag, startPoint x: 1148, startPoint y: 583, endPoint x: 1120, endPoint y: 578, distance: 28.4
click at [1148, 583] on icon at bounding box center [1146, 585] width 11 height 11
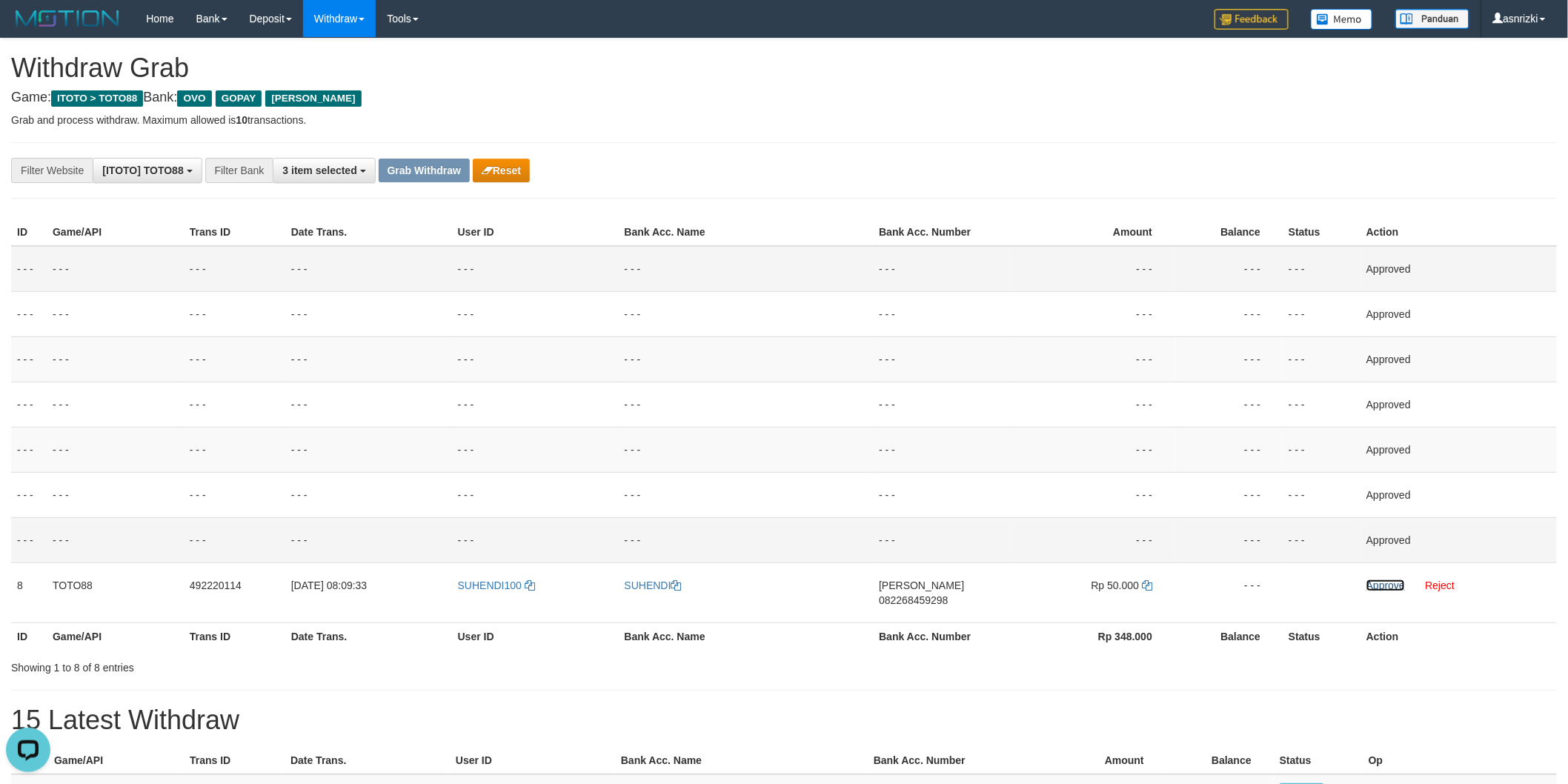
drag, startPoint x: 1396, startPoint y: 580, endPoint x: 435, endPoint y: 713, distance: 970.2
click at [1396, 580] on link "Approve" at bounding box center [1385, 586] width 39 height 12
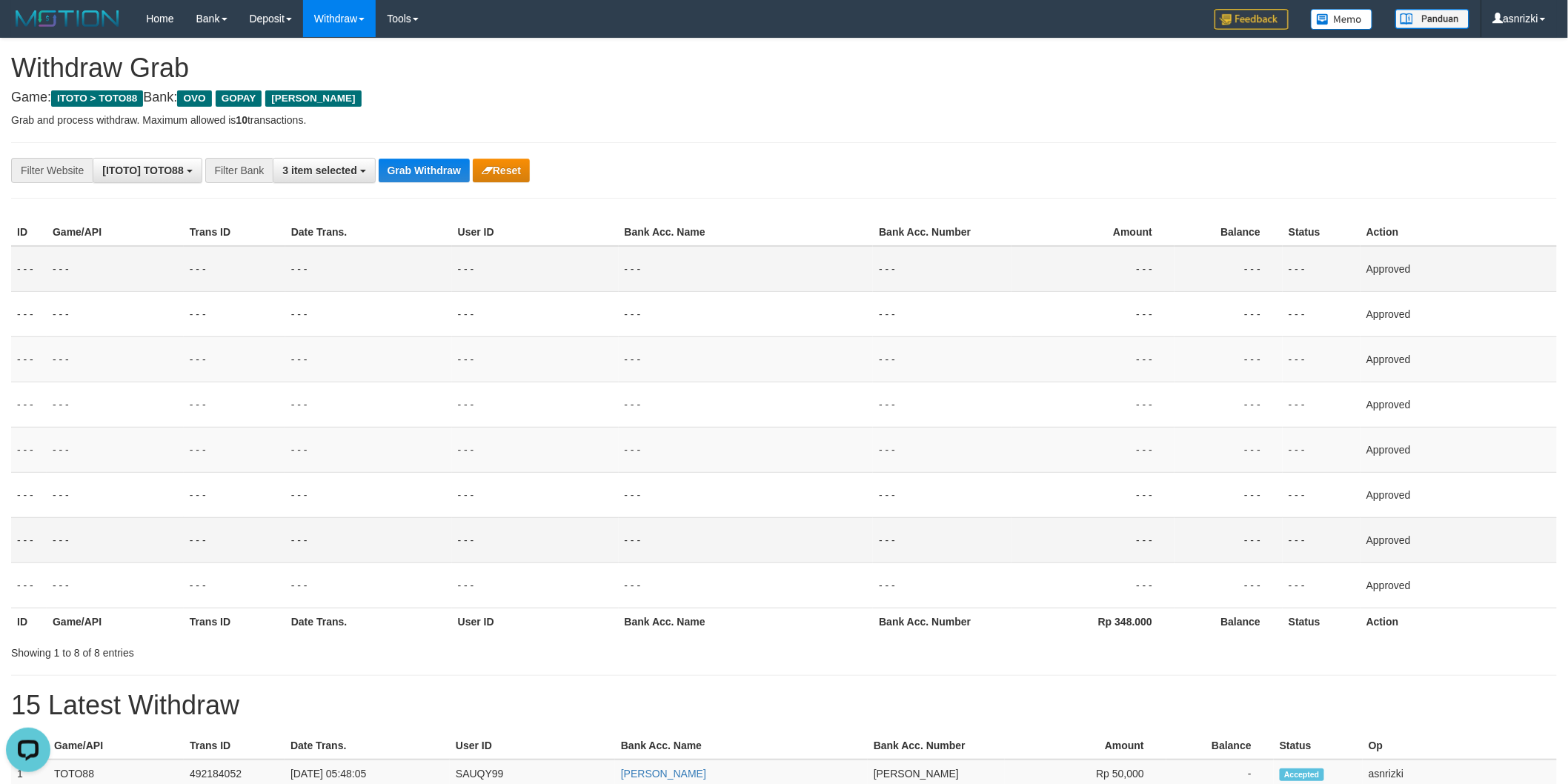
click at [419, 544] on td "- - -" at bounding box center [368, 539] width 167 height 45
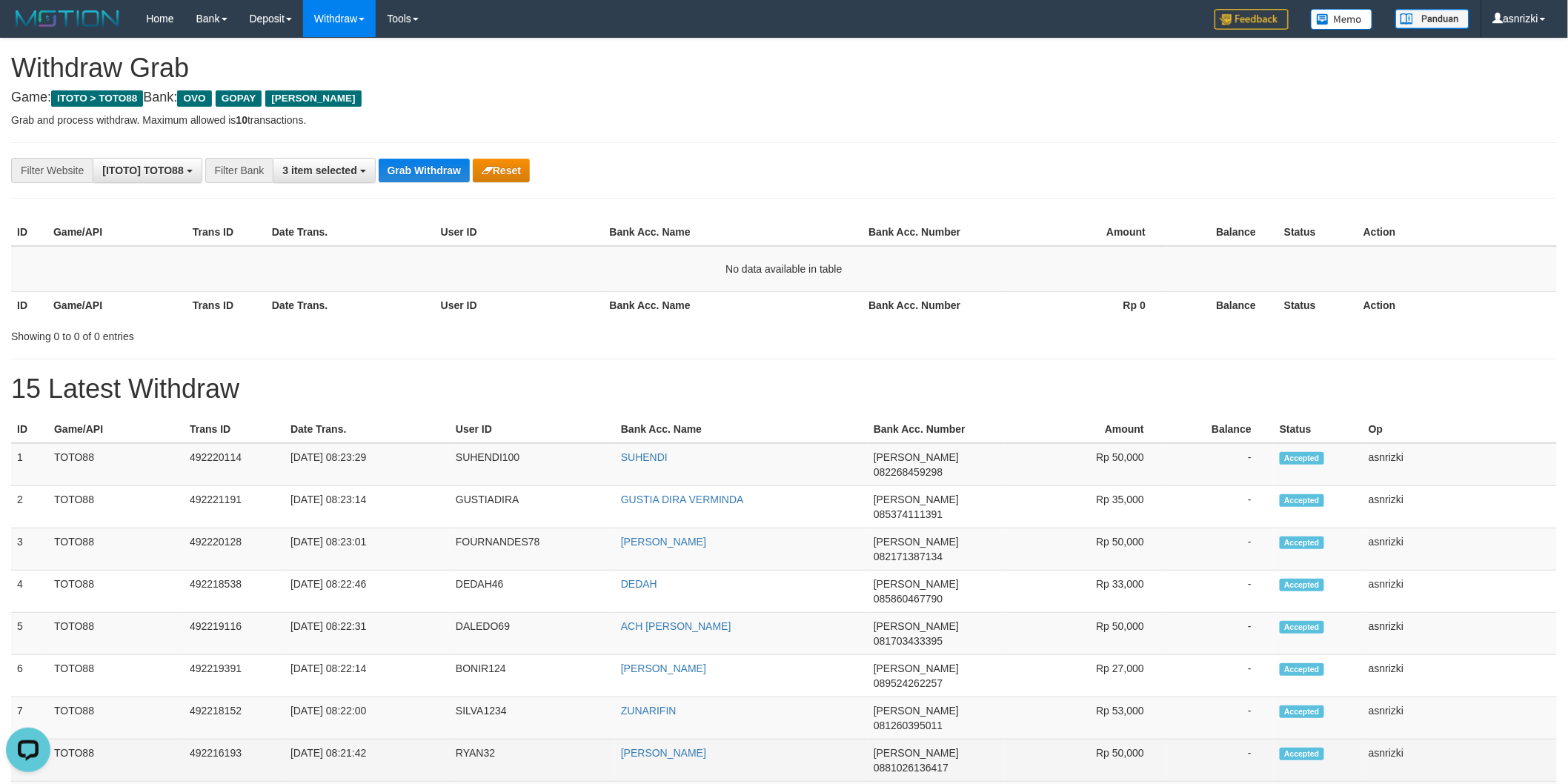
drag, startPoint x: 16, startPoint y: 446, endPoint x: 1450, endPoint y: 649, distance: 1448.3
copy tbody "1 TOTO88 492220114 01/10/2025 08:23:29 SUHENDI100 SUHENDI DANA 082268459298 Rp …"
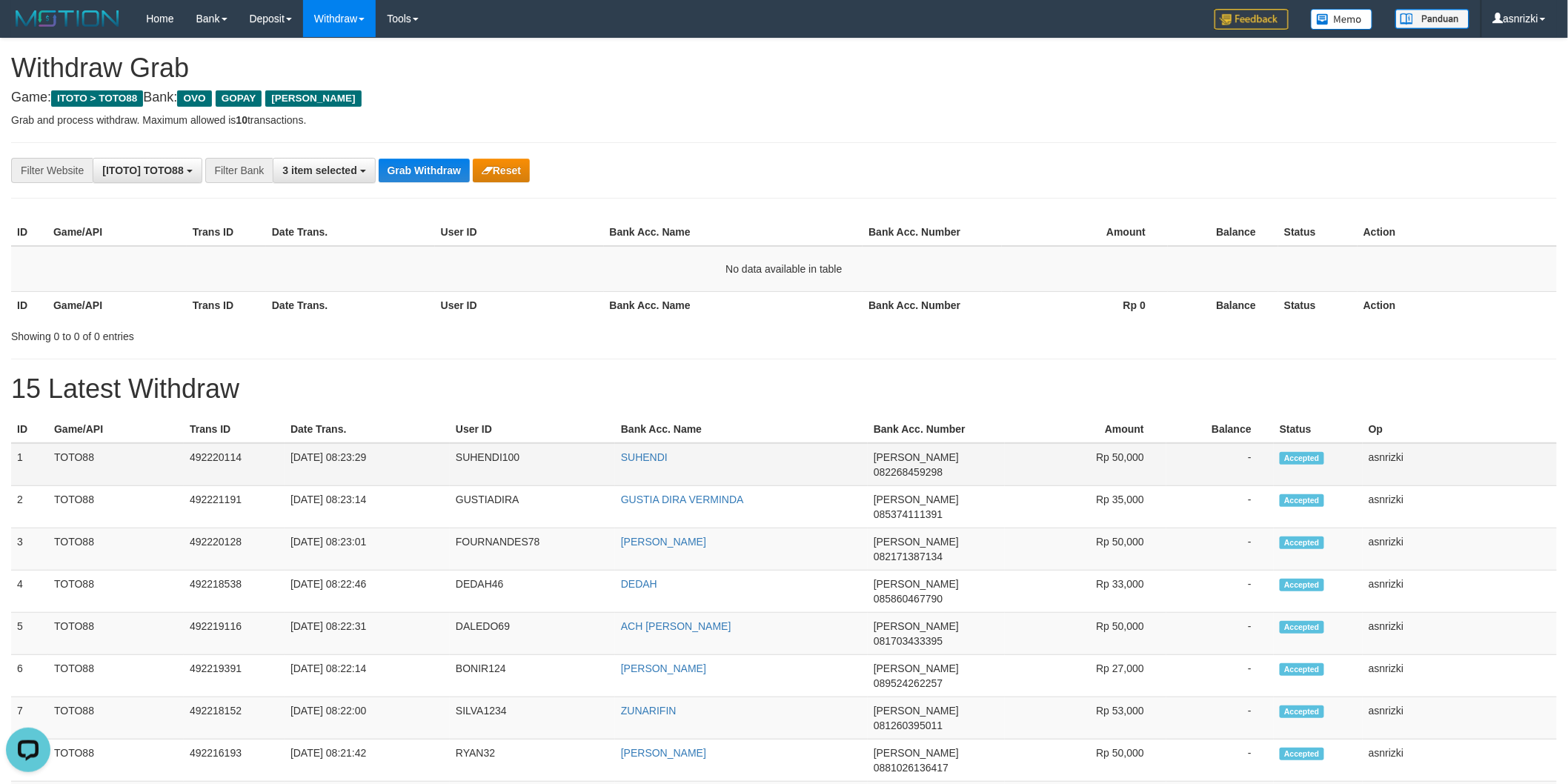
click at [485, 463] on td "SUHENDI100" at bounding box center [533, 464] width 166 height 43
click at [624, 391] on h1 "15 Latest Withdraw" at bounding box center [784, 388] width 1546 height 30
